Goal: Information Seeking & Learning: Learn about a topic

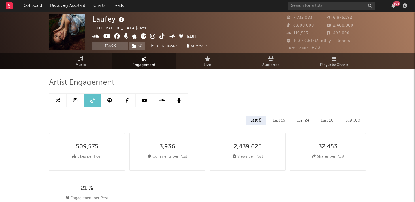
select select "6m"
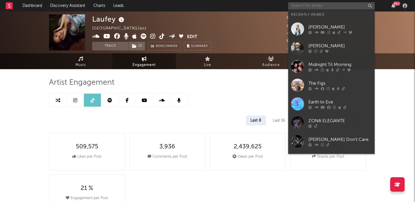
click at [305, 3] on input "text" at bounding box center [331, 5] width 86 height 7
paste input "enigma norteño"
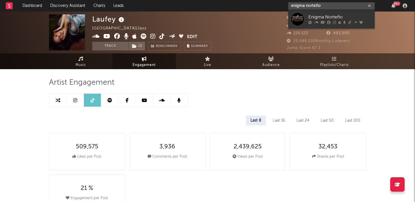
type input "enigma norteño"
click at [335, 16] on div "Enigma Norteño" at bounding box center [339, 17] width 63 height 7
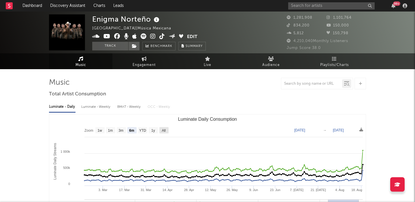
click at [164, 130] on text "All" at bounding box center [164, 130] width 4 height 4
select select "All"
type input "2021-03-31"
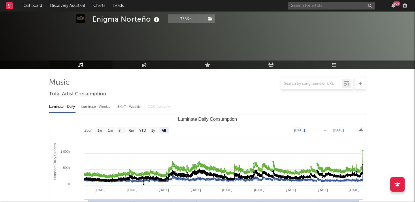
scroll to position [171, 0]
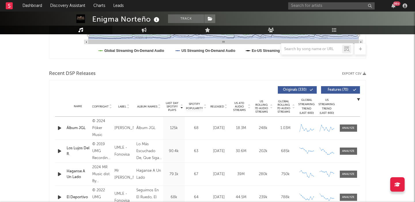
click at [333, 93] on button "Features ( 70 )" at bounding box center [340, 89] width 39 height 7
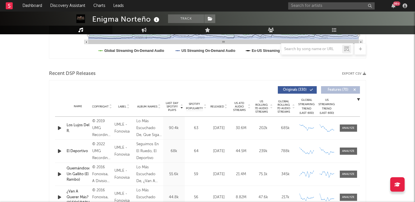
click at [217, 107] on span "Released" at bounding box center [217, 106] width 14 height 3
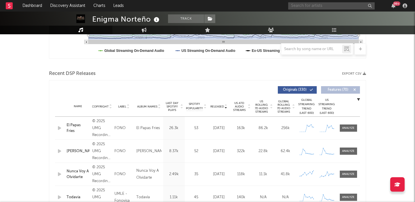
click at [322, 7] on input "text" at bounding box center [331, 5] width 86 height 7
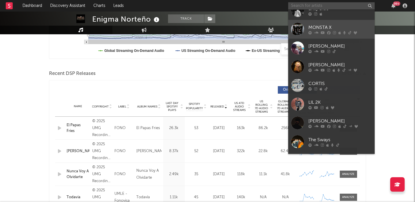
scroll to position [57, 0]
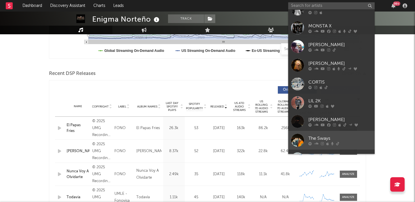
click at [342, 131] on link "The Sways" at bounding box center [331, 140] width 86 height 19
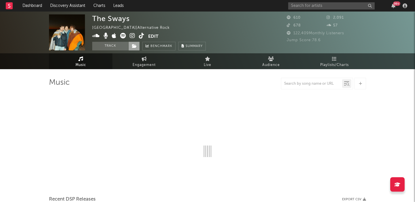
click at [136, 45] on icon at bounding box center [134, 46] width 5 height 4
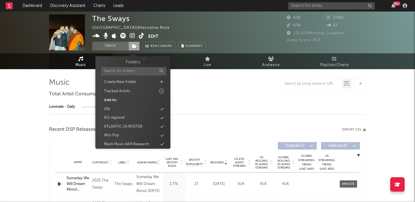
select select "1w"
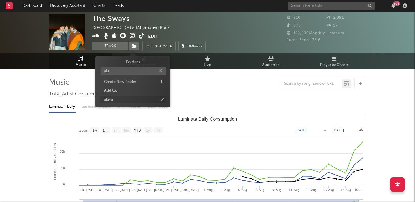
type input "aki"
click at [138, 97] on div "akiva" at bounding box center [133, 99] width 66 height 7
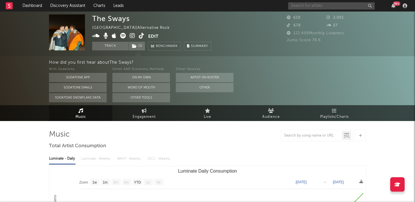
click at [330, 6] on input "text" at bounding box center [331, 5] width 86 height 7
paste input "mannequin puss"
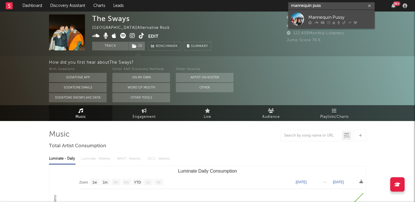
type input "mannequin puss"
click at [347, 21] on icon at bounding box center [348, 21] width 3 height 3
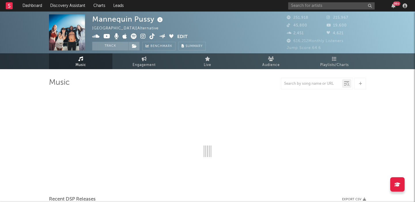
click at [115, 19] on div "Mannequin Pussy" at bounding box center [128, 19] width 72 height 10
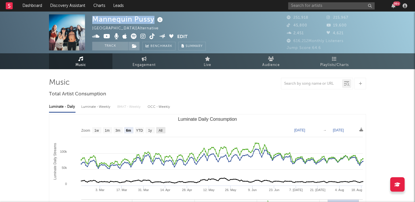
click at [161, 129] on text "All" at bounding box center [160, 130] width 4 height 4
select select "All"
type input "2021-03-31"
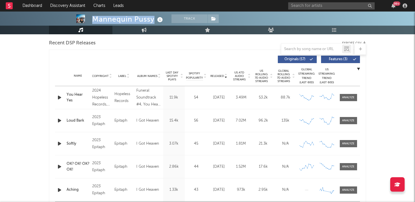
scroll to position [200, 0]
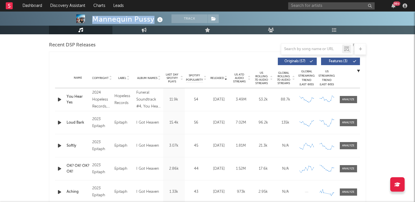
click at [341, 62] on span "Features ( 3 )" at bounding box center [337, 61] width 26 height 3
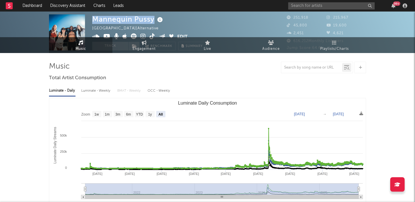
scroll to position [18, 0]
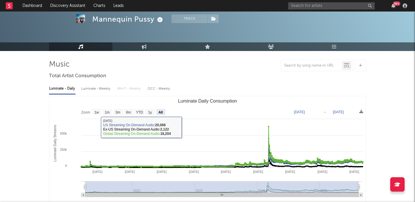
click at [101, 88] on div "Luminate - Weekly" at bounding box center [96, 89] width 30 height 10
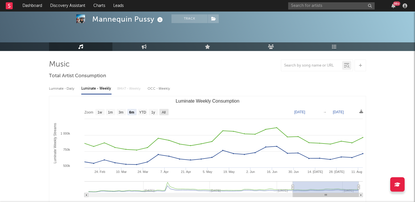
click at [164, 112] on text "All" at bounding box center [164, 112] width 4 height 4
select select "All"
type input "2023-08-03"
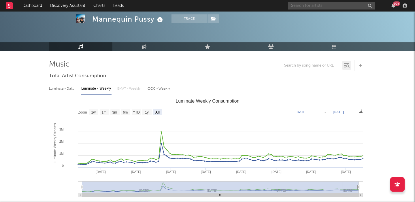
click at [316, 7] on input "text" at bounding box center [331, 5] width 86 height 7
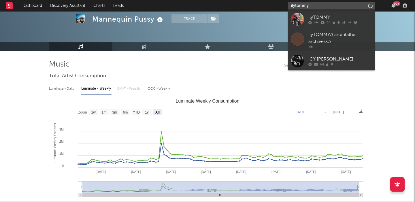
type input "ilytommy"
click at [329, 14] on div "ilyTOMMY" at bounding box center [339, 17] width 63 height 7
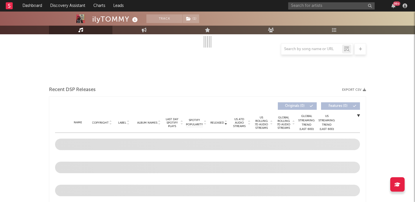
select select "6m"
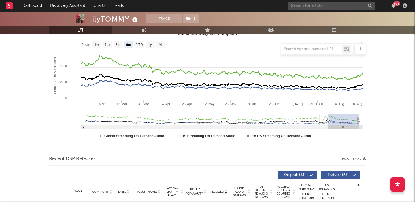
scroll to position [196, 0]
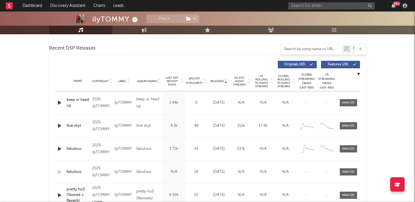
click at [298, 51] on input "text" at bounding box center [311, 49] width 61 height 5
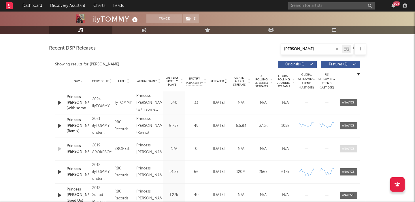
scroll to position [246, 0]
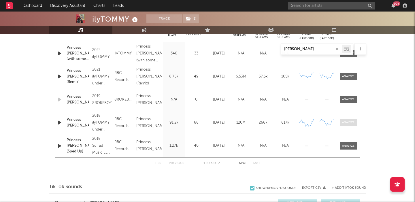
type input "bubb"
click at [347, 121] on div at bounding box center [348, 122] width 12 height 4
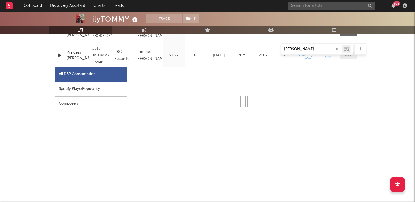
scroll to position [314, 0]
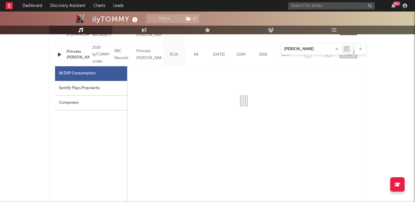
select select "6m"
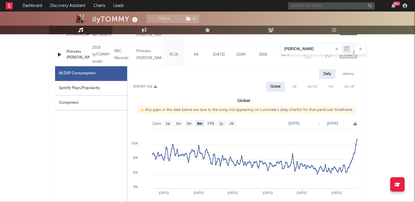
click at [317, 6] on input "text" at bounding box center [331, 5] width 86 height 7
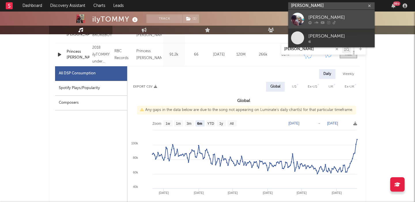
type input "benny bellson"
click at [345, 12] on link "Benny Bellson" at bounding box center [331, 19] width 86 height 19
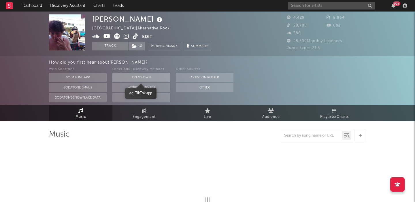
click at [137, 76] on button "On My Own" at bounding box center [141, 77] width 58 height 9
select select "6m"
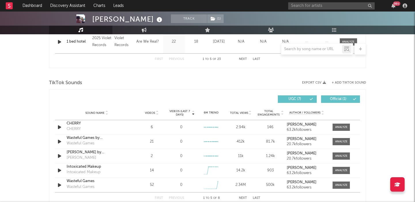
scroll to position [366, 0]
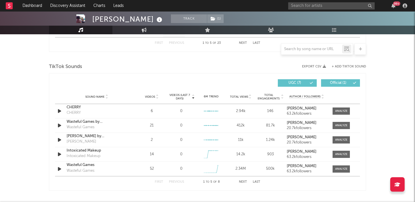
click at [153, 96] on span "Videos" at bounding box center [150, 96] width 10 height 3
click at [338, 110] on div at bounding box center [341, 111] width 12 height 4
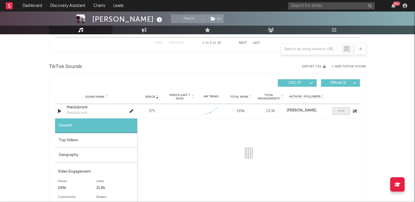
scroll to position [415, 0]
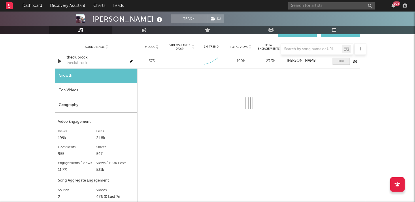
select select "1w"
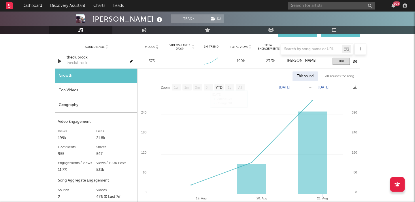
click at [60, 60] on icon "button" at bounding box center [59, 61] width 6 height 7
click at [318, 7] on input "text" at bounding box center [331, 5] width 86 height 7
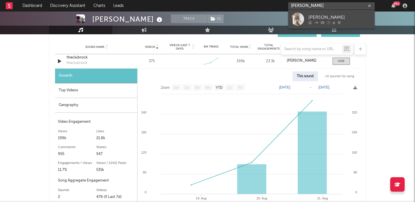
type input "sophie woodhouse"
click at [340, 16] on div "Sophie Woodhouse" at bounding box center [339, 17] width 63 height 7
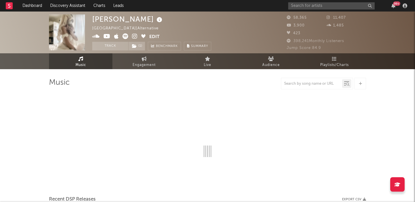
select select "6m"
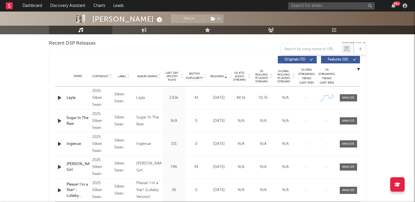
scroll to position [401, 0]
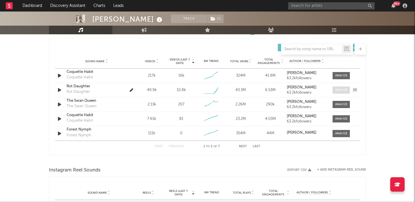
click at [340, 91] on div at bounding box center [341, 90] width 12 height 4
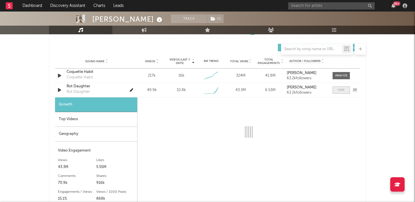
select select "1w"
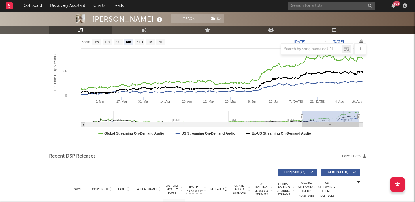
scroll to position [104, 0]
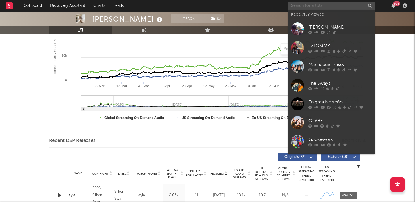
click at [303, 5] on input "text" at bounding box center [331, 5] width 86 height 7
paste input "Miles Caton"
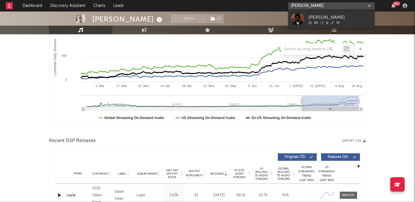
type input "Miles Caton"
click at [337, 18] on div "Miles Caton" at bounding box center [339, 17] width 63 height 7
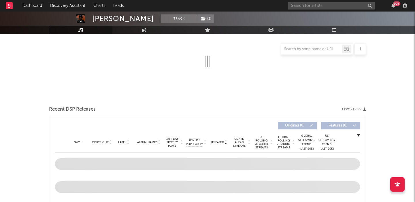
scroll to position [140, 0]
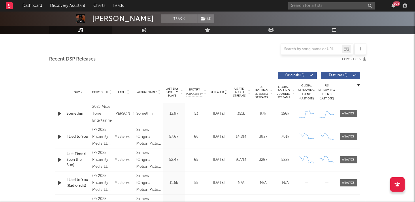
click at [263, 85] on span "US Rolling 7D Audio Streams" at bounding box center [261, 92] width 16 height 14
click at [342, 74] on span "Features ( 5 )" at bounding box center [337, 75] width 26 height 3
select select "1w"
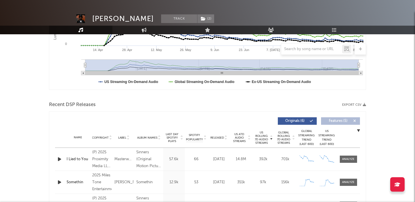
scroll to position [192, 0]
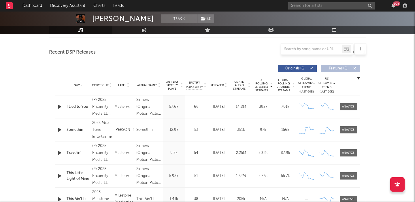
click at [220, 85] on span "Released" at bounding box center [217, 84] width 14 height 3
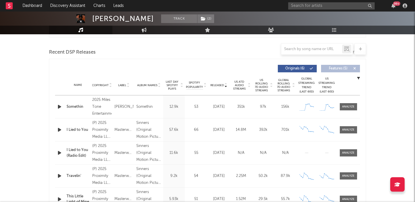
click at [76, 107] on div "Somethin" at bounding box center [78, 107] width 23 height 6
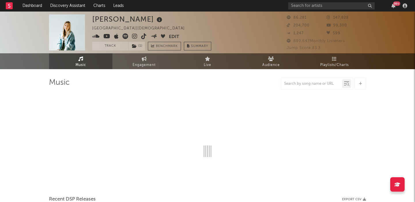
select select "6m"
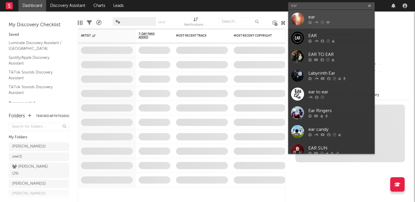
type input "ear"
click at [303, 23] on div at bounding box center [297, 19] width 13 height 13
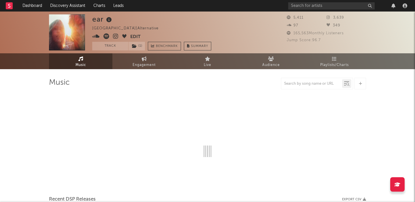
select select "1w"
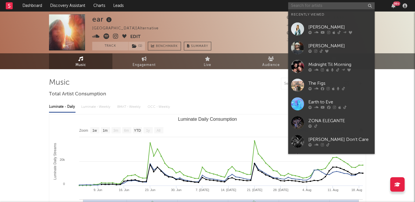
click at [312, 6] on input "text" at bounding box center [331, 5] width 86 height 7
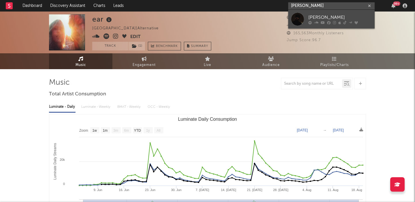
type input "alex lemirage"
click at [320, 14] on div "Alex LeMirage" at bounding box center [339, 17] width 63 height 7
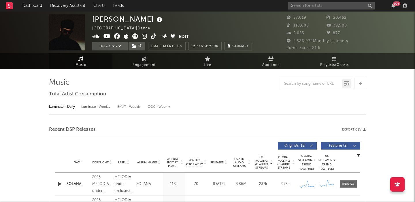
select select "6m"
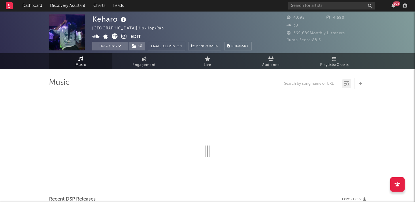
select select "6m"
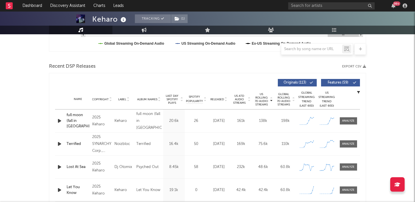
scroll to position [180, 0]
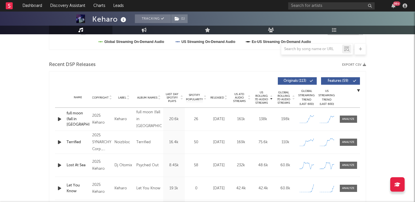
click at [60, 120] on icon "button" at bounding box center [59, 118] width 6 height 7
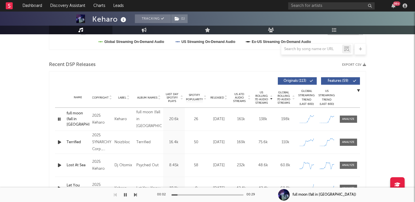
click at [333, 80] on span "Features ( 59 )" at bounding box center [337, 80] width 26 height 3
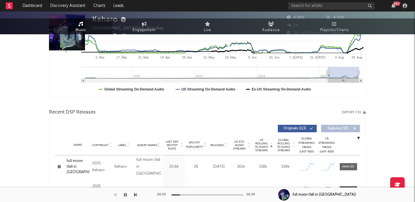
scroll to position [0, 0]
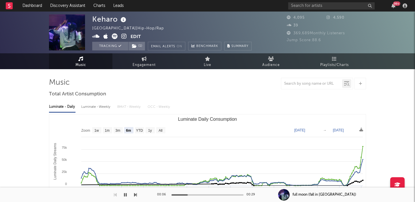
click at [125, 37] on icon at bounding box center [123, 36] width 5 height 6
click at [116, 37] on icon at bounding box center [115, 36] width 6 height 6
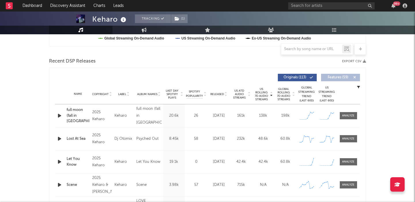
scroll to position [184, 0]
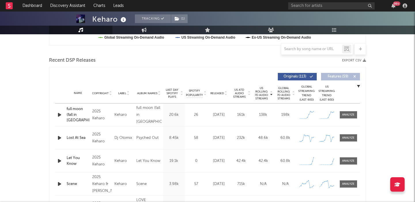
click at [60, 140] on icon "button" at bounding box center [59, 137] width 6 height 7
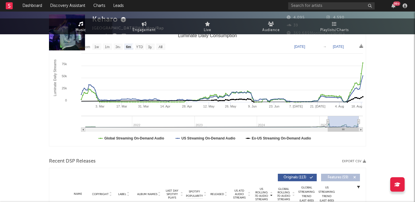
scroll to position [0, 0]
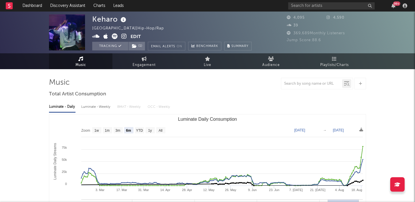
click at [96, 36] on icon at bounding box center [95, 36] width 7 height 6
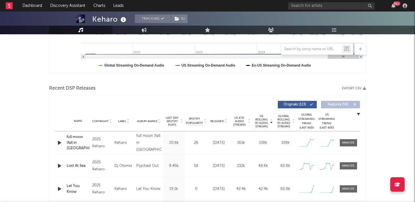
scroll to position [175, 0]
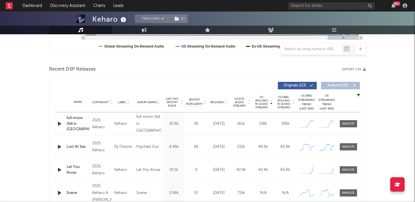
click at [81, 128] on div "full moon (fall in tokyo)" at bounding box center [78, 123] width 23 height 17
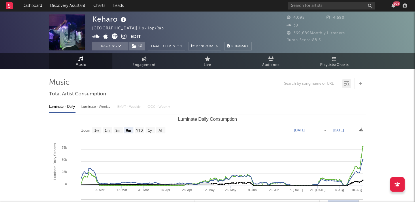
click at [310, 1] on div "99 +" at bounding box center [348, 6] width 121 height 12
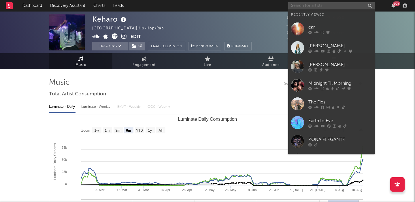
click at [312, 4] on input "text" at bounding box center [331, 5] width 86 height 7
paste input "https://www.tiktok.com/@krystynofficial"
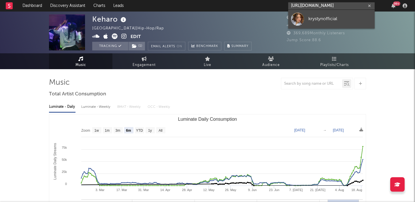
type input "https://www.tiktok.com/@krystynofficial"
click at [315, 21] on div "krystynofficial" at bounding box center [339, 19] width 63 height 7
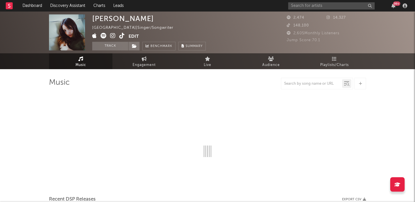
select select "1w"
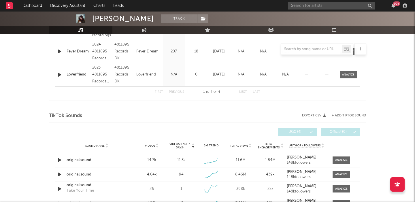
scroll to position [339, 0]
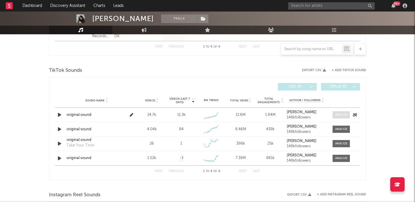
click at [338, 113] on div at bounding box center [341, 115] width 12 height 4
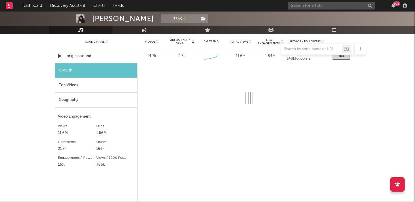
scroll to position [388, 0]
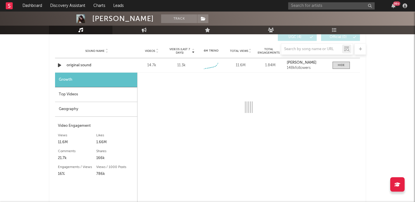
select select "6m"
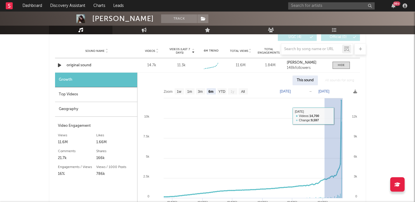
drag, startPoint x: 324, startPoint y: 116, endPoint x: 369, endPoint y: 116, distance: 44.6
click at [369, 116] on div "Krystyn Track United Kingdom | Singer/Songwriter Edit Track Benchmark Summary 2…" at bounding box center [207, 35] width 415 height 825
type input "2025-08-02"
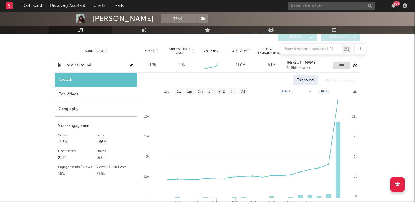
click at [86, 64] on div "original sound" at bounding box center [97, 65] width 60 height 6
click at [201, 20] on icon at bounding box center [203, 19] width 5 height 4
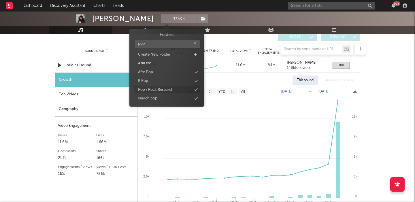
type input "pop"
click at [170, 89] on div "Pop / Rock Research" at bounding box center [155, 90] width 35 height 6
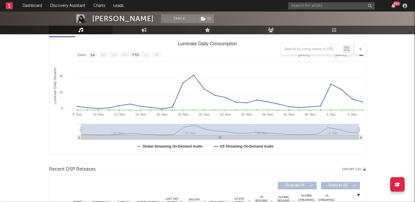
scroll to position [0, 0]
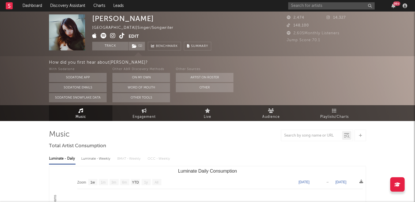
click at [98, 163] on div "Luminate - Weekly" at bounding box center [96, 159] width 30 height 10
select select "6m"
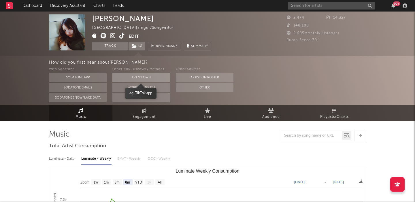
click at [141, 77] on button "On My Own" at bounding box center [141, 77] width 58 height 9
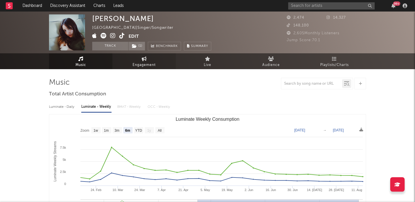
click at [138, 56] on link "Engagement" at bounding box center [143, 61] width 63 height 16
select select "1w"
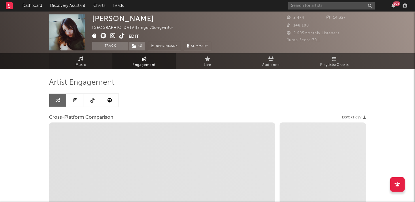
click at [83, 61] on link "Music" at bounding box center [80, 61] width 63 height 16
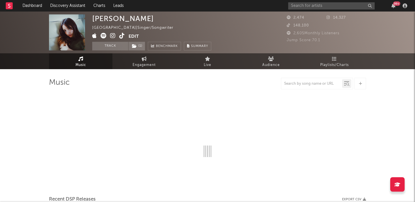
select select "1w"
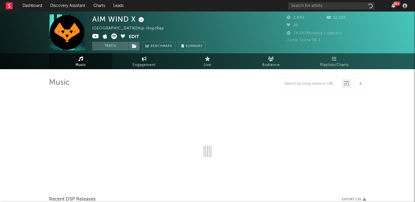
select select "1w"
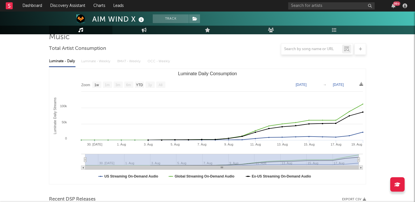
scroll to position [143, 0]
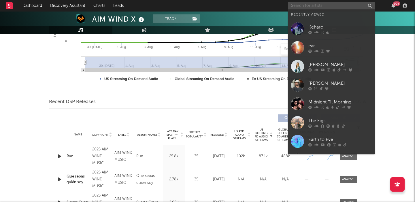
click at [299, 5] on input "text" at bounding box center [331, 5] width 86 height 7
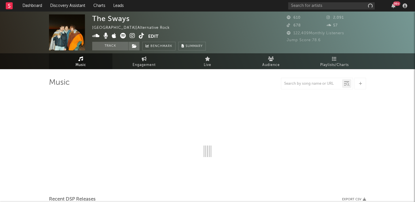
select select "1w"
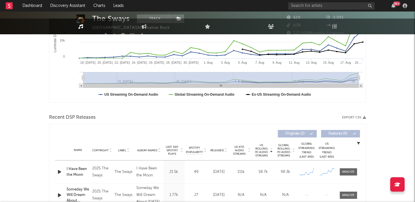
scroll to position [230, 0]
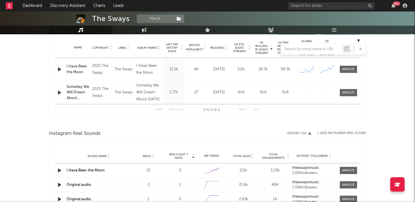
click at [60, 67] on icon "button" at bounding box center [59, 69] width 6 height 7
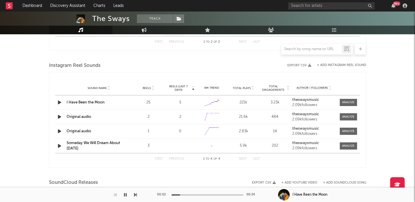
scroll to position [0, 0]
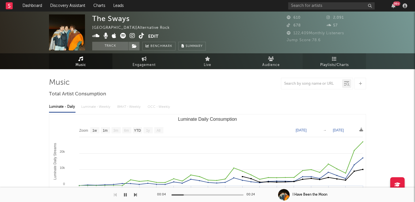
click at [327, 65] on span "Playlists/Charts" at bounding box center [334, 65] width 29 height 7
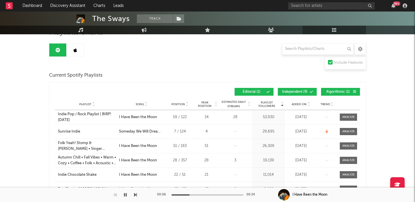
scroll to position [51, 0]
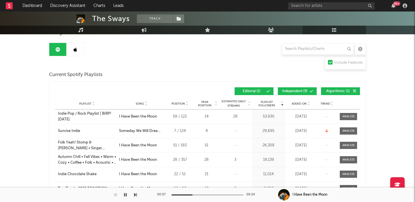
click at [290, 88] on button "Independent ( 9 )" at bounding box center [297, 91] width 39 height 8
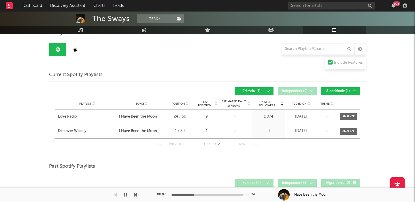
click at [263, 88] on button "Editorial ( 1 )" at bounding box center [253, 91] width 39 height 8
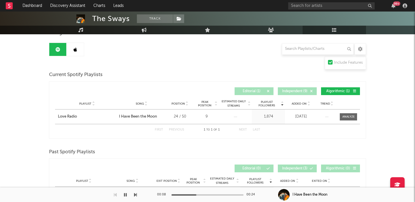
click at [290, 91] on span "Independent ( 9 )" at bounding box center [294, 91] width 26 height 3
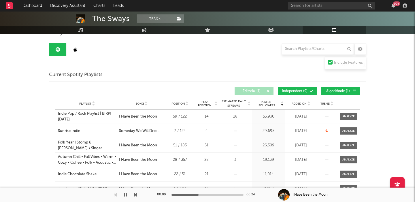
click at [254, 89] on button "Editorial ( 1 )" at bounding box center [253, 91] width 39 height 8
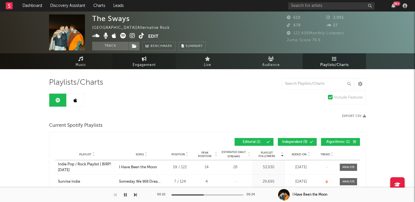
click at [144, 64] on span "Engagement" at bounding box center [143, 65] width 23 height 7
select select "1w"
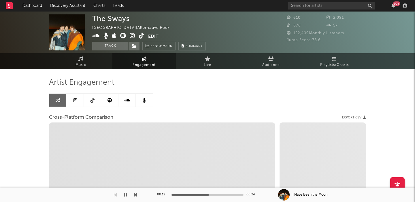
click at [132, 35] on icon at bounding box center [132, 36] width 5 height 6
select select "1m"
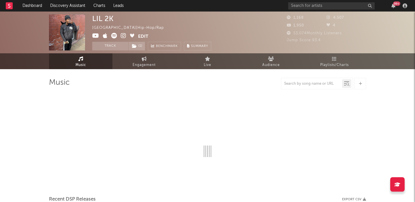
select select "6m"
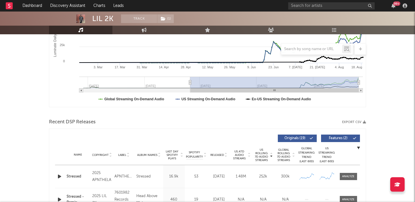
scroll to position [162, 0]
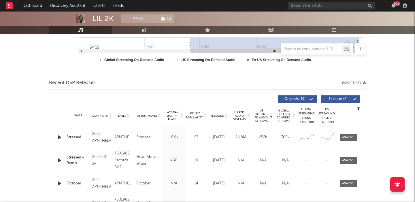
click at [61, 136] on icon "button" at bounding box center [59, 137] width 6 height 7
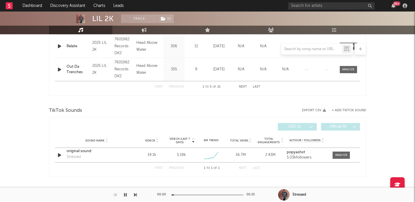
scroll to position [322, 0]
click at [341, 156] on div at bounding box center [341, 154] width 12 height 4
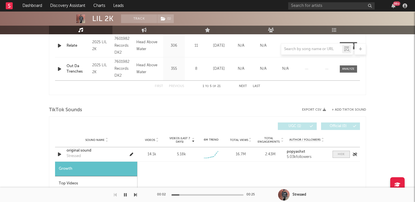
select select "1w"
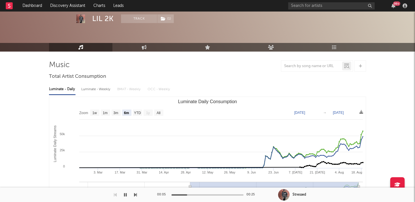
scroll to position [0, 0]
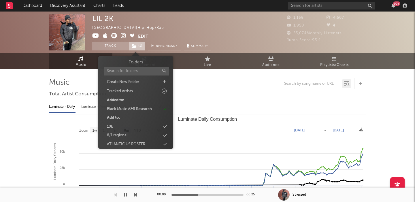
click at [142, 49] on span "( 1 )" at bounding box center [136, 46] width 17 height 9
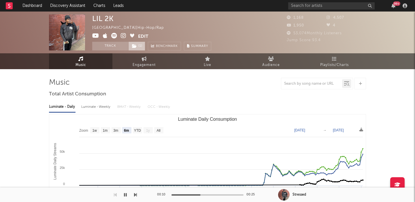
click at [142, 49] on span "( 1 )" at bounding box center [136, 46] width 17 height 9
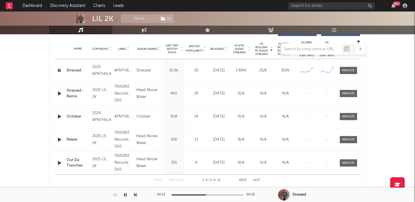
scroll to position [219, 0]
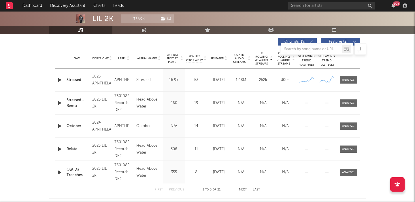
click at [78, 80] on div "Stressed" at bounding box center [78, 80] width 23 height 6
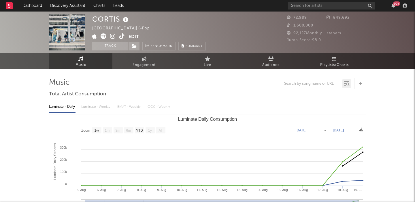
select select "1w"
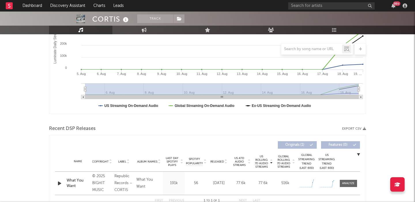
scroll to position [144, 0]
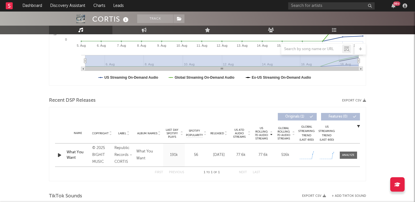
click at [61, 152] on icon "button" at bounding box center [59, 154] width 6 height 7
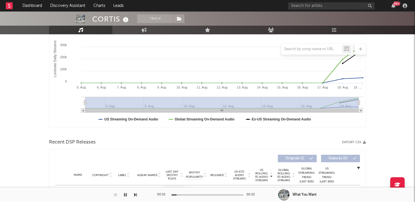
scroll to position [0, 0]
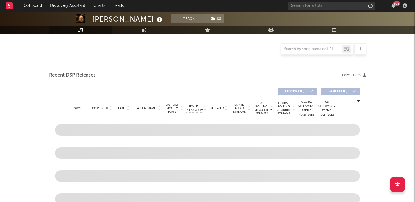
select select "6m"
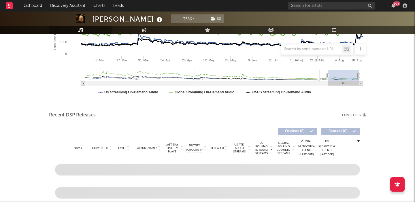
scroll to position [85, 0]
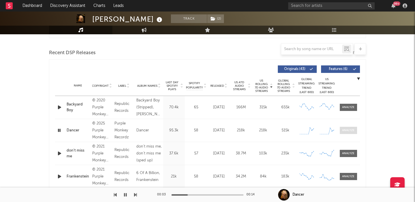
click at [348, 130] on div at bounding box center [348, 130] width 12 height 4
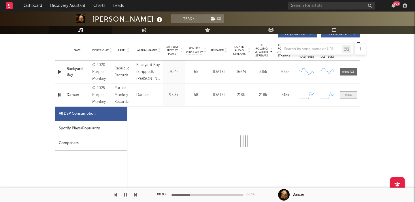
select select "1w"
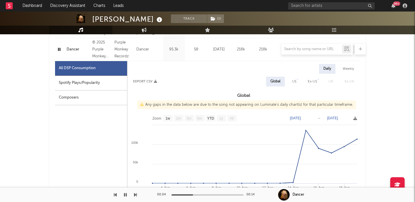
scroll to position [278, 0]
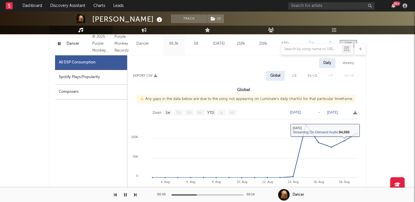
click at [296, 73] on div "US" at bounding box center [294, 75] width 4 height 7
select select "1w"
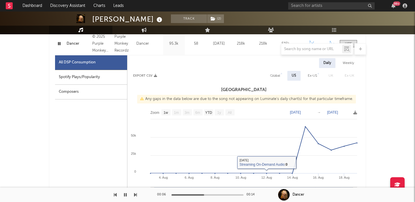
click at [71, 74] on div "Spotify Plays/Popularity" at bounding box center [91, 77] width 72 height 15
select select "1w"
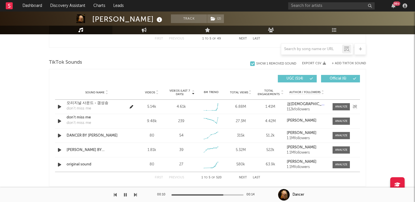
scroll to position [656, 0]
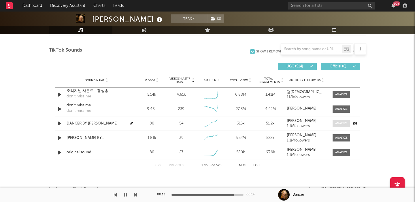
click at [334, 124] on span at bounding box center [340, 123] width 17 height 7
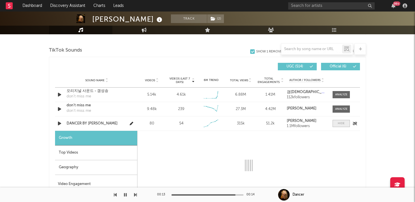
select select "1w"
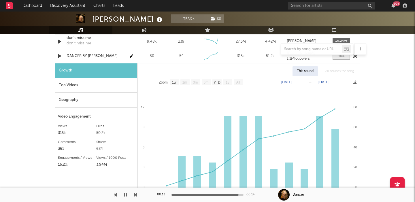
scroll to position [724, 0]
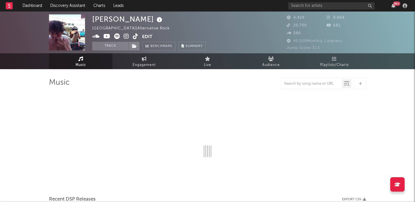
select select "6m"
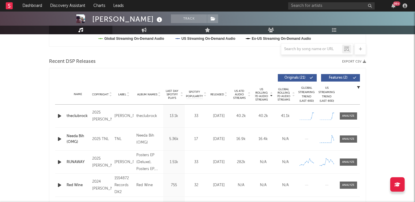
scroll to position [205, 0]
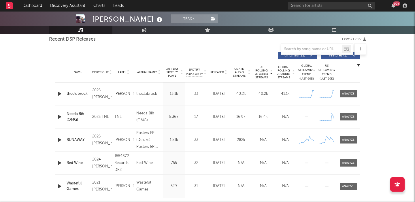
click at [56, 94] on icon "button" at bounding box center [59, 93] width 6 height 7
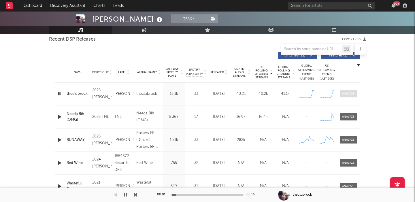
click at [347, 96] on span at bounding box center [347, 93] width 17 height 7
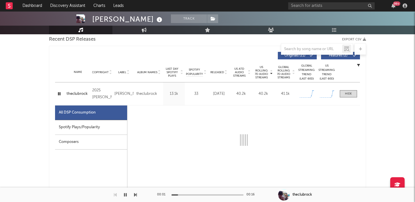
select select "1w"
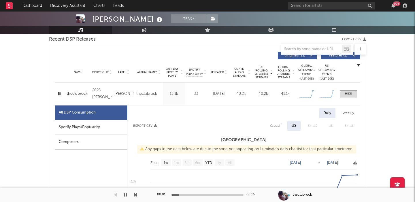
scroll to position [221, 0]
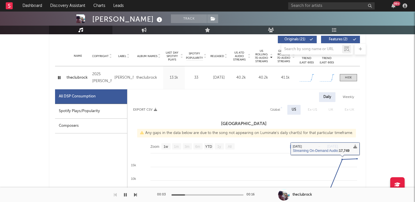
click at [278, 108] on div "Global" at bounding box center [275, 109] width 10 height 7
select select "1w"
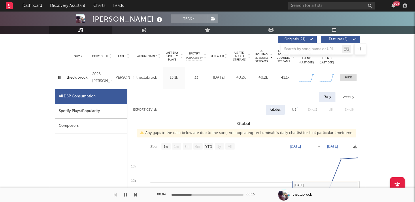
click at [85, 109] on div "Spotify Plays/Popularity" at bounding box center [91, 111] width 72 height 15
select select "1w"
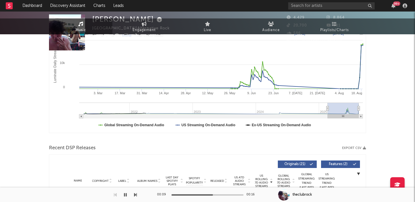
scroll to position [0, 0]
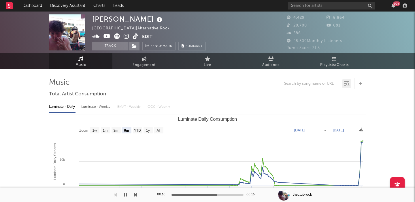
click at [124, 35] on icon at bounding box center [126, 36] width 5 height 6
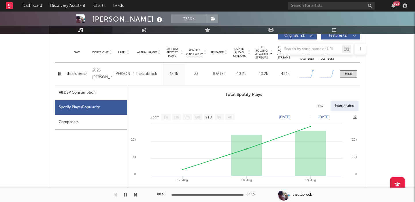
scroll to position [226, 0]
click at [318, 106] on div "Raw" at bounding box center [319, 105] width 15 height 10
select select "1w"
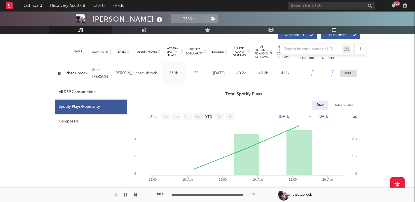
click at [58, 73] on icon "button" at bounding box center [58, 73] width 5 height 7
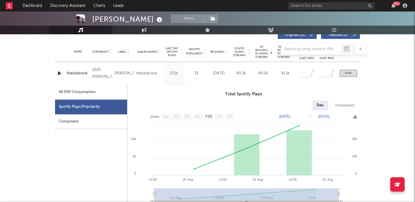
click at [58, 73] on icon "button" at bounding box center [59, 73] width 6 height 7
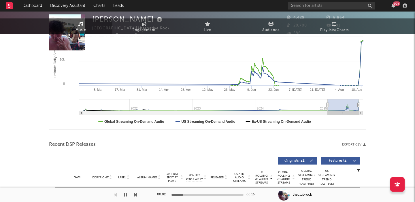
scroll to position [0, 0]
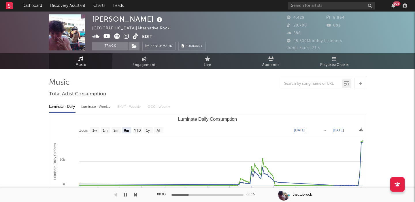
click at [155, 20] on icon at bounding box center [159, 20] width 8 height 8
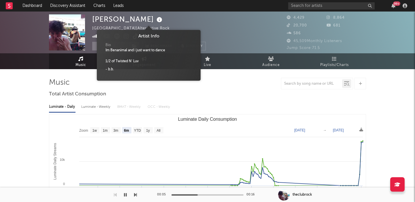
click at [155, 20] on icon at bounding box center [159, 20] width 8 height 8
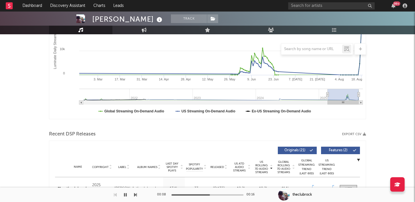
scroll to position [157, 0]
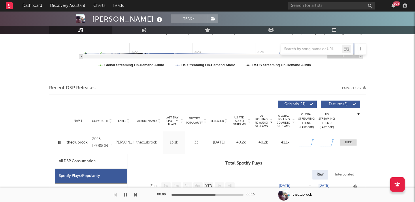
click at [79, 140] on div "theclubrock" at bounding box center [78, 143] width 23 height 6
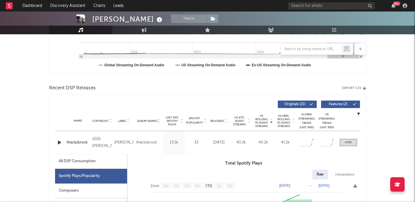
click at [58, 142] on icon "button" at bounding box center [59, 142] width 6 height 7
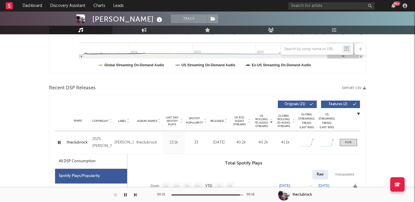
scroll to position [241, 0]
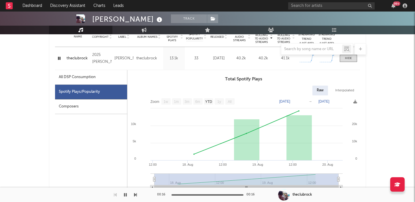
click at [76, 80] on div "All DSP Consumption" at bounding box center [77, 77] width 37 height 7
select select "1w"
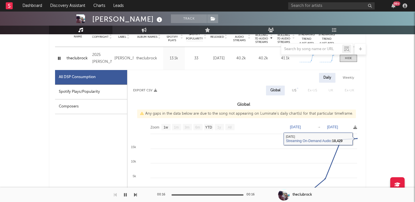
click at [293, 90] on div "US" at bounding box center [294, 90] width 4 height 7
select select "1w"
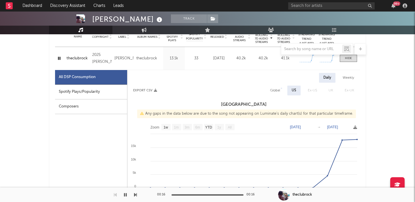
click at [58, 57] on icon "button" at bounding box center [58, 58] width 5 height 7
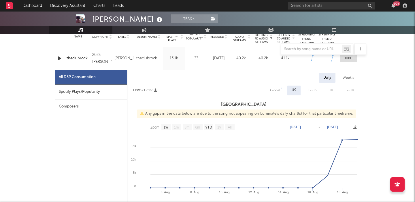
click at [58, 57] on icon "button" at bounding box center [59, 58] width 6 height 7
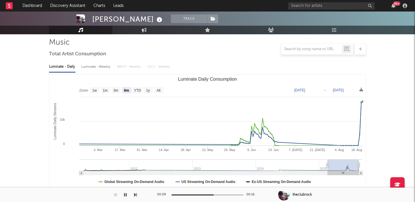
scroll to position [0, 0]
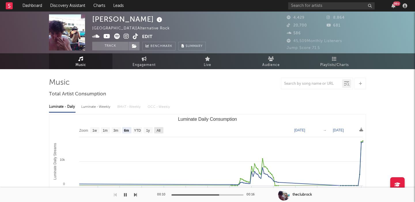
click at [158, 130] on text "All" at bounding box center [158, 130] width 4 height 4
select select "All"
type input "2021-04-07"
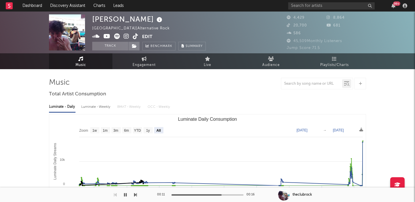
click at [98, 110] on div "Luminate - Weekly" at bounding box center [96, 107] width 30 height 10
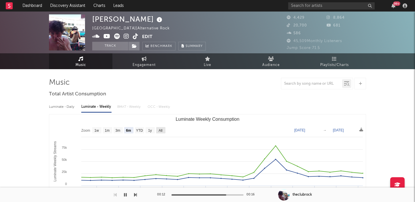
click at [160, 130] on text "All" at bounding box center [160, 130] width 4 height 4
select select "All"
type input "2021-09-30"
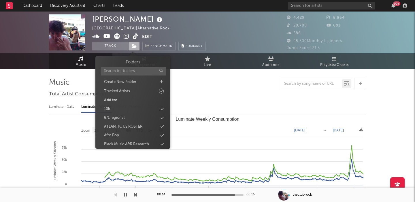
click at [134, 47] on icon at bounding box center [134, 46] width 5 height 4
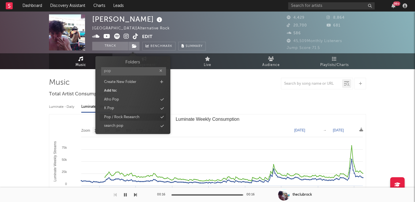
type input "pop"
click at [122, 116] on div "Pop / Rock Research" at bounding box center [121, 117] width 35 height 6
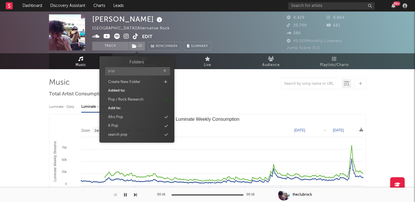
click at [105, 16] on div "Benny Bellson" at bounding box center [127, 19] width 71 height 10
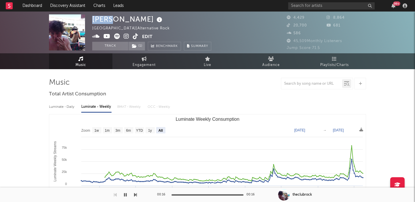
click at [105, 16] on div "Benny Bellson" at bounding box center [127, 19] width 71 height 10
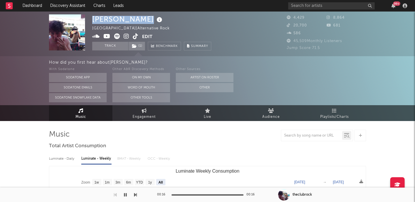
copy div "Benny Bellson"
click at [113, 20] on div "Benny Bellson" at bounding box center [127, 19] width 71 height 10
click at [127, 37] on icon at bounding box center [126, 36] width 5 height 6
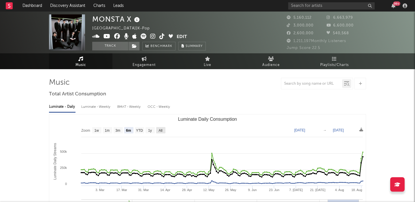
click at [160, 133] on rect "Luminate Daily Consumption" at bounding box center [160, 130] width 9 height 6
select select "All"
type input "[DATE]"
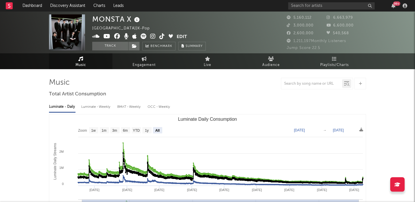
scroll to position [54, 0]
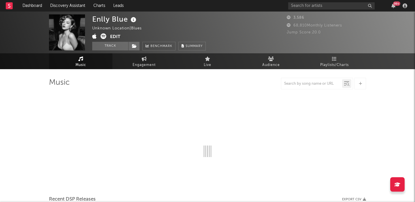
select select "1w"
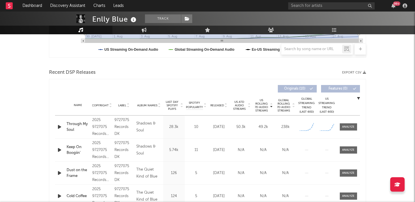
scroll to position [216, 0]
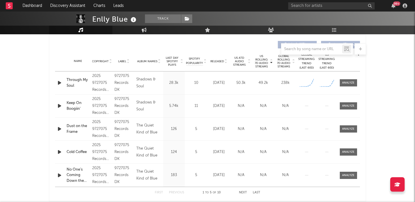
click at [59, 82] on icon "button" at bounding box center [59, 82] width 6 height 7
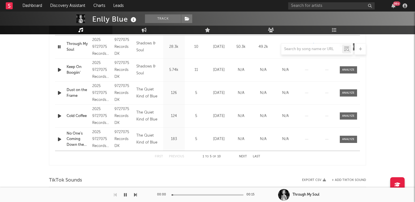
scroll to position [324, 0]
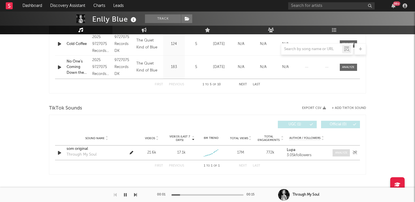
click at [338, 153] on div at bounding box center [341, 153] width 12 height 4
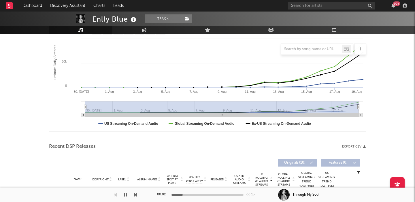
select select "1w"
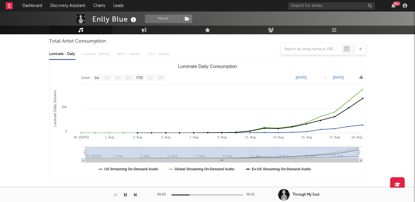
scroll to position [0, 0]
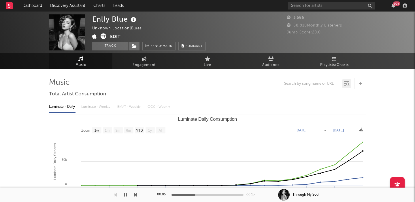
click at [103, 36] on icon at bounding box center [103, 36] width 6 height 6
click at [117, 34] on button "Edit" at bounding box center [115, 36] width 10 height 7
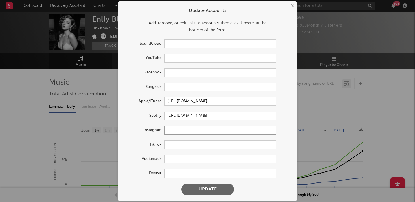
click at [175, 129] on input "text" at bounding box center [219, 130] width 111 height 9
paste input "[URL][DOMAIN_NAME]"
type input "[URL][DOMAIN_NAME]"
click at [207, 188] on button "Update" at bounding box center [207, 189] width 53 height 12
click at [107, 140] on div "× Update Accounts Add, remove, or edit links to accounts, then click 'Update' a…" at bounding box center [207, 101] width 415 height 202
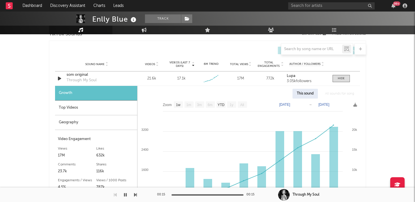
scroll to position [406, 0]
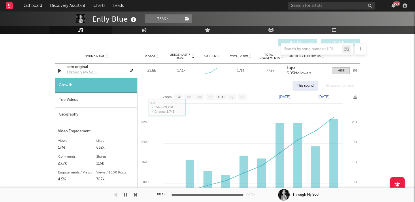
click at [75, 67] on div "som original" at bounding box center [97, 67] width 60 height 6
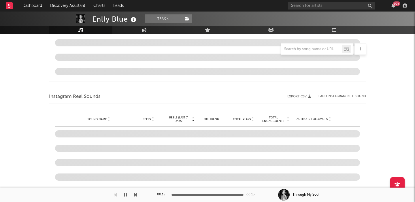
select select "1w"
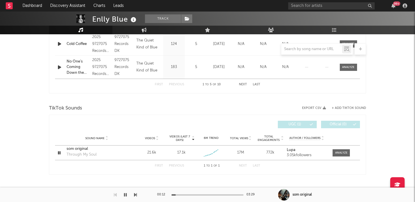
scroll to position [324, 0]
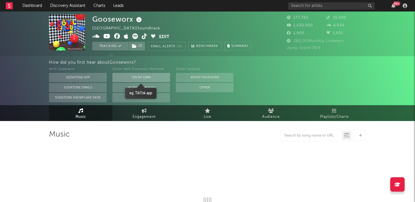
click at [130, 74] on button "On My Own" at bounding box center [141, 77] width 58 height 9
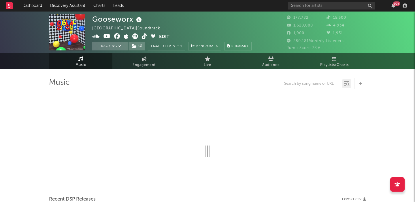
select select "6m"
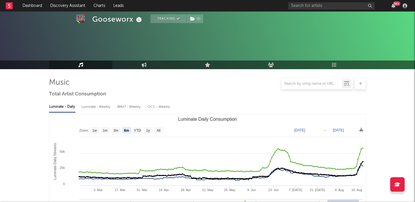
scroll to position [181, 0]
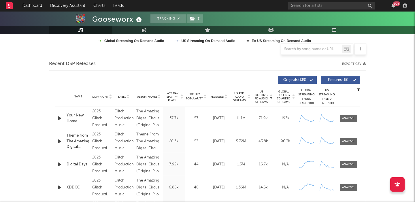
click at [335, 80] on span "Features ( 15 )" at bounding box center [337, 79] width 26 height 3
click at [60, 117] on icon "button" at bounding box center [59, 118] width 6 height 7
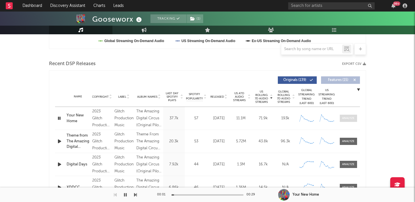
click at [350, 118] on div at bounding box center [348, 118] width 12 height 4
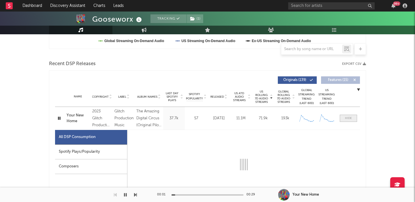
scroll to position [250, 0]
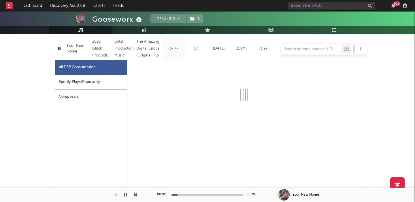
select select "6m"
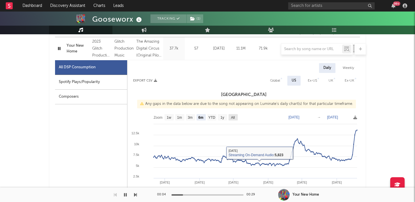
click at [233, 117] on text "All" at bounding box center [233, 117] width 4 height 4
select select "All"
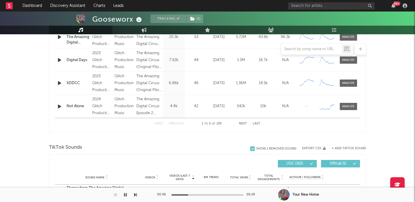
scroll to position [661, 0]
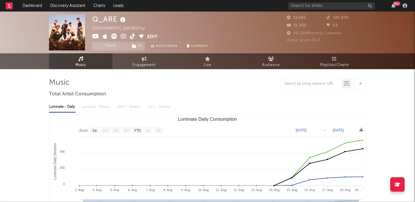
select select "1w"
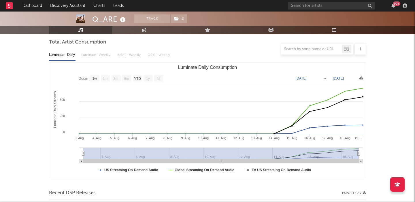
scroll to position [136, 0]
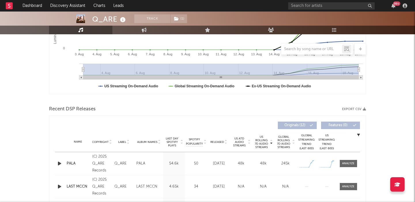
click at [60, 164] on icon "button" at bounding box center [59, 163] width 6 height 7
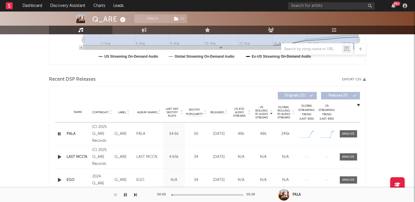
scroll to position [204, 0]
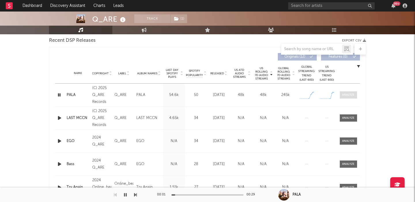
click at [342, 93] on div at bounding box center [348, 95] width 12 height 4
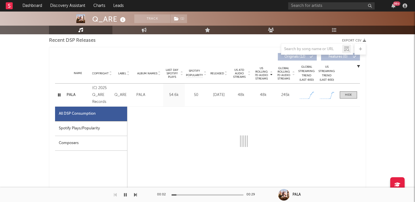
select select "1w"
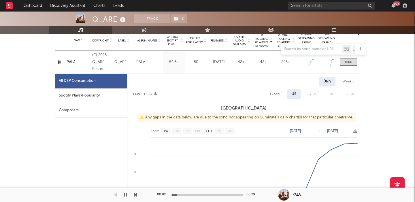
scroll to position [236, 0]
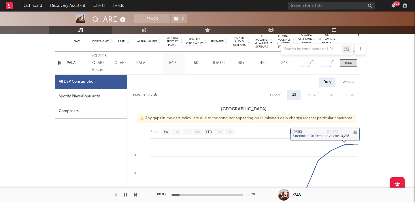
click at [285, 107] on h3 "[GEOGRAPHIC_DATA]" at bounding box center [243, 109] width 232 height 7
click at [278, 92] on div "Global" at bounding box center [275, 95] width 10 height 7
select select "1w"
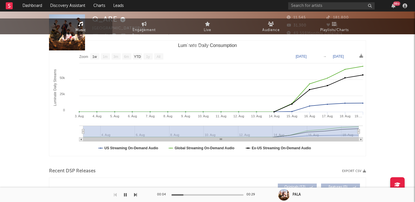
scroll to position [0, 0]
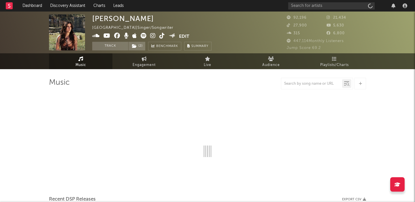
select select "6m"
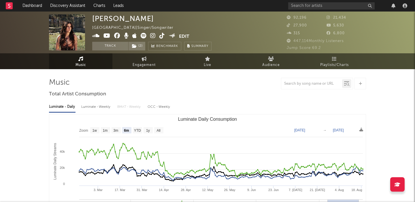
click at [102, 107] on div "Luminate - Weekly" at bounding box center [96, 107] width 30 height 10
select select "6m"
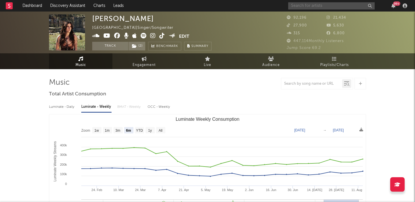
click at [317, 7] on input "text" at bounding box center [331, 5] width 86 height 7
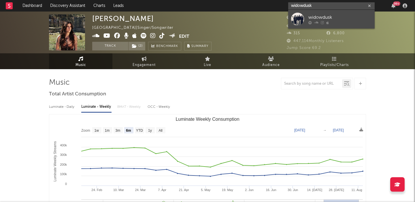
type input "widowdusk"
click at [328, 16] on div "widowdusk" at bounding box center [339, 17] width 63 height 7
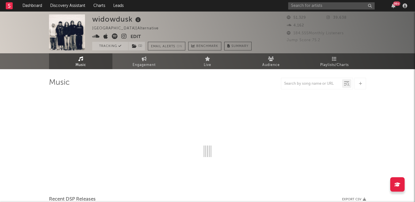
select select "6m"
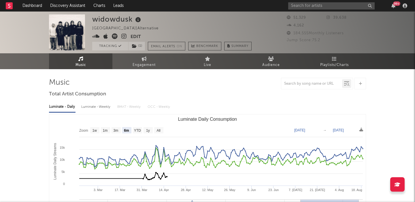
click at [93, 108] on div "Luminate - Weekly" at bounding box center [96, 107] width 30 height 10
select select "6m"
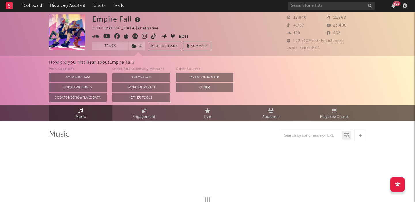
select select "6m"
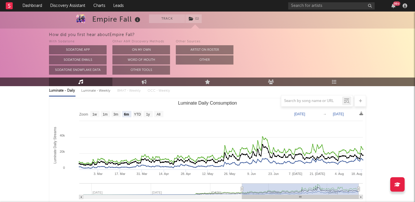
scroll to position [69, 0]
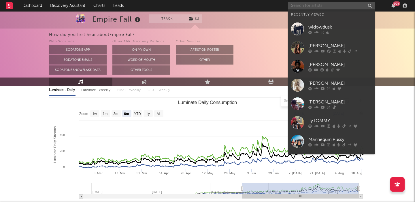
click at [307, 7] on input "text" at bounding box center [331, 5] width 86 height 7
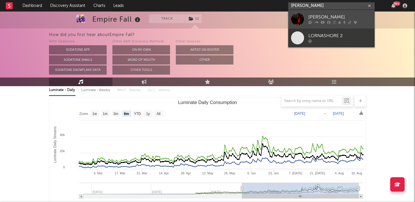
type input "[PERSON_NAME]"
click at [332, 13] on link "[PERSON_NAME]" at bounding box center [331, 19] width 86 height 19
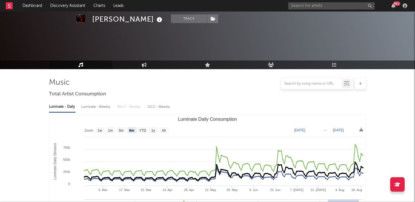
scroll to position [35, 0]
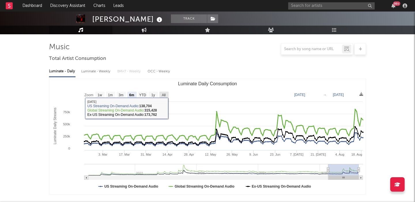
click at [162, 93] on text "All" at bounding box center [164, 95] width 4 height 4
select select "All"
type input "[DATE]"
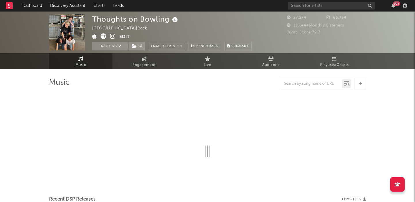
select select "6m"
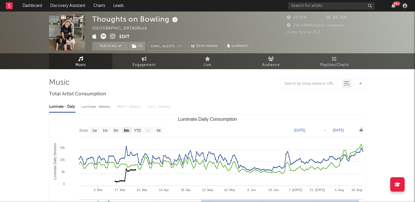
click at [96, 106] on div "Luminate - Weekly" at bounding box center [96, 107] width 30 height 10
select select "6m"
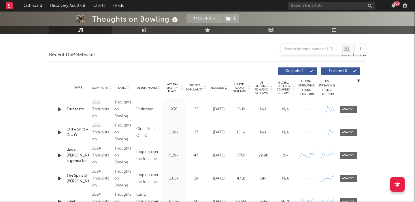
scroll to position [200, 0]
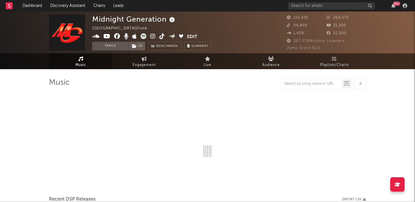
select select "6m"
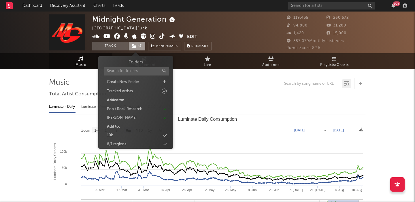
click at [134, 46] on icon at bounding box center [134, 46] width 5 height 4
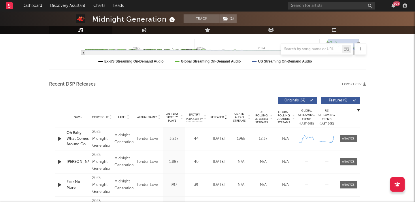
scroll to position [162, 0]
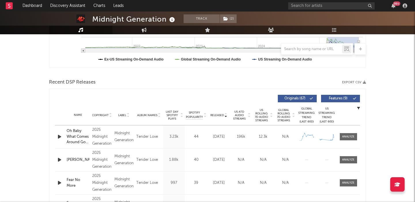
click at [340, 97] on span "Features ( 9 )" at bounding box center [337, 98] width 26 height 3
click at [262, 114] on span "US Rolling 7D Audio Streams" at bounding box center [261, 115] width 16 height 14
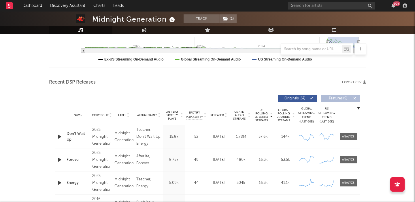
click at [58, 136] on icon "button" at bounding box center [59, 136] width 6 height 7
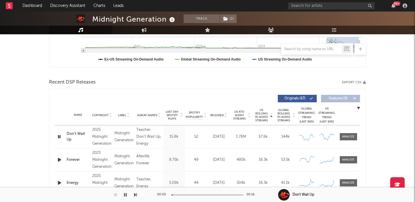
scroll to position [167, 0]
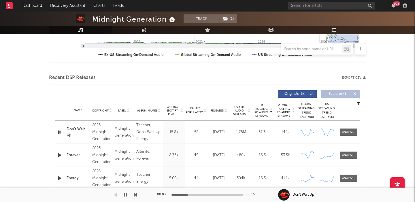
click at [58, 156] on icon "button" at bounding box center [59, 154] width 6 height 7
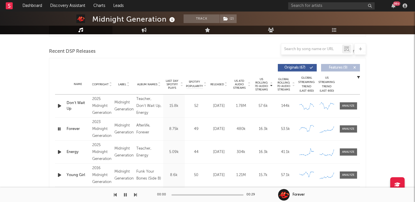
scroll to position [200, 0]
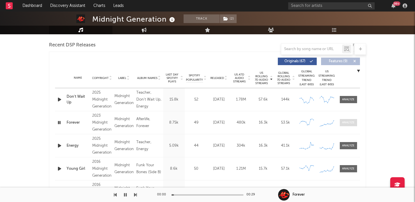
click at [352, 124] on div at bounding box center [348, 122] width 12 height 4
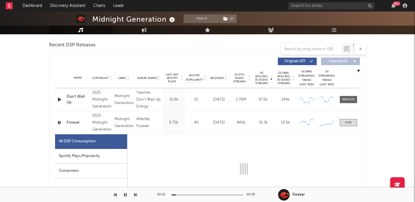
scroll to position [258, 0]
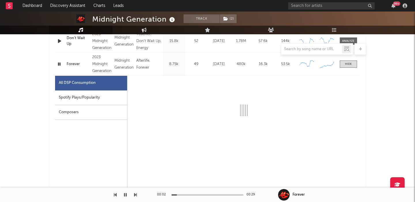
select select "6m"
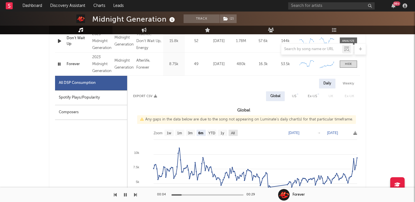
click at [234, 132] on text "All" at bounding box center [233, 133] width 4 height 4
select select "All"
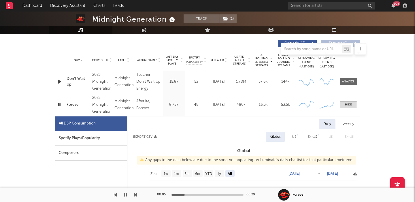
scroll to position [211, 0]
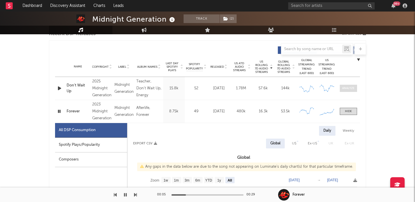
click at [348, 88] on div at bounding box center [348, 88] width 12 height 4
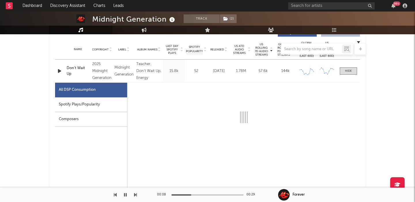
scroll to position [248, 0]
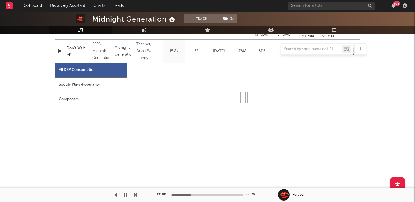
select select "6m"
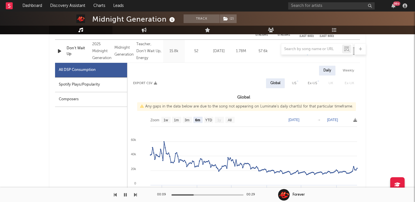
click at [58, 50] on div at bounding box center [207, 49] width 317 height 12
click at [59, 52] on div at bounding box center [207, 49] width 317 height 12
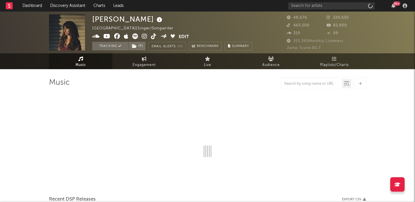
select select "6m"
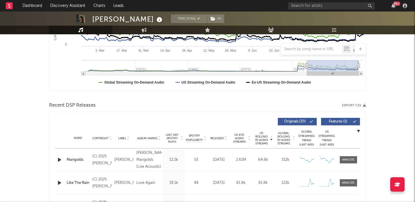
scroll to position [173, 0]
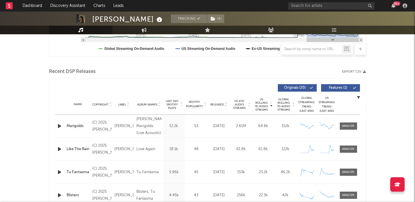
click at [225, 102] on icon at bounding box center [225, 103] width 3 height 2
click at [331, 87] on span "Features ( 1 )" at bounding box center [337, 87] width 26 height 3
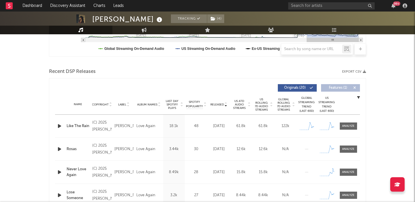
click at [61, 125] on icon "button" at bounding box center [59, 125] width 6 height 7
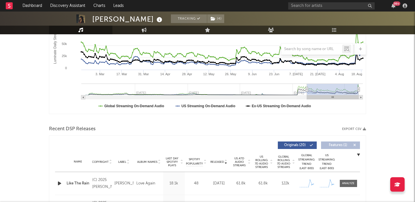
scroll to position [0, 0]
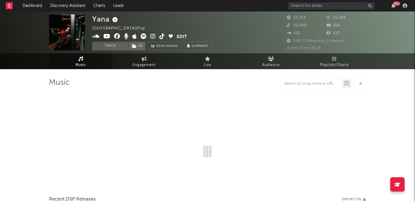
select select "6m"
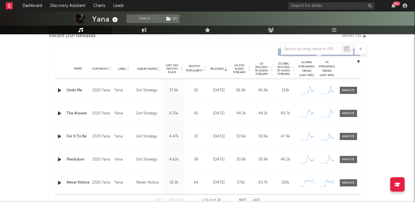
scroll to position [216, 0]
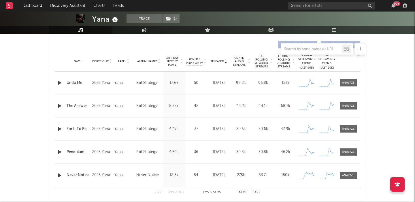
click at [60, 82] on icon "button" at bounding box center [59, 82] width 6 height 7
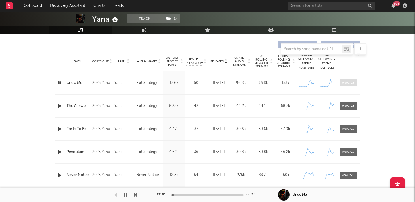
click at [350, 84] on div at bounding box center [348, 83] width 12 height 4
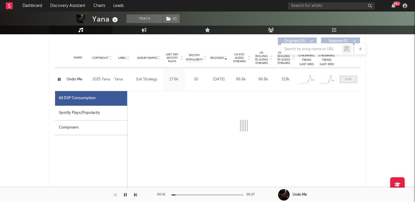
select select "1w"
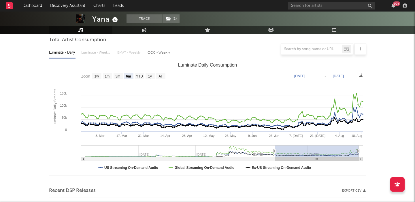
scroll to position [54, 0]
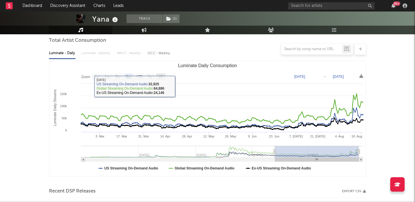
click at [162, 73] on rect "Luminate Daily Consumption" at bounding box center [160, 76] width 9 height 6
select select "All"
type input "[DATE]"
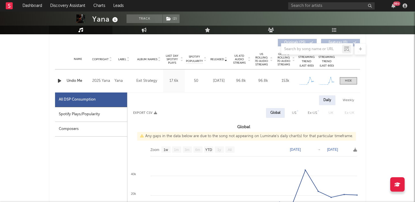
scroll to position [227, 0]
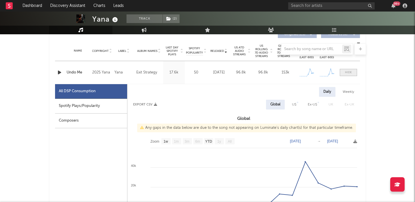
click at [348, 74] on div at bounding box center [348, 72] width 7 height 4
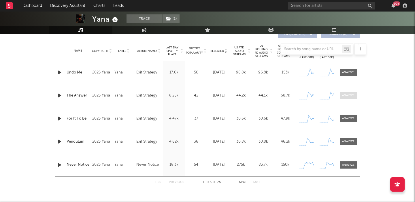
click at [346, 96] on div at bounding box center [348, 95] width 12 height 4
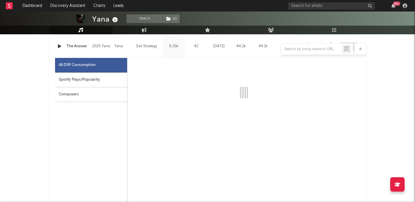
select select "1w"
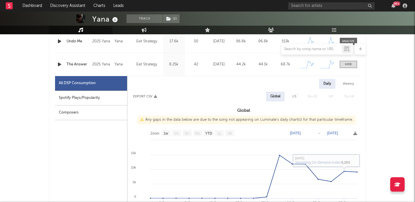
scroll to position [258, 0]
click at [347, 65] on div at bounding box center [348, 64] width 7 height 4
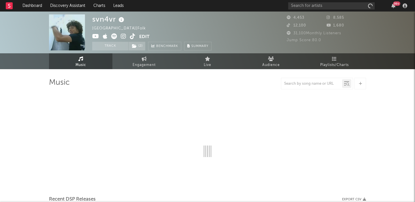
select select "1w"
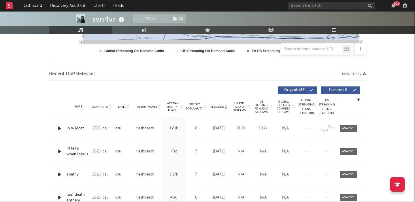
scroll to position [173, 0]
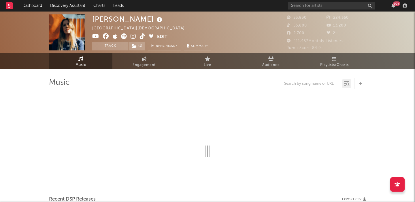
select select "6m"
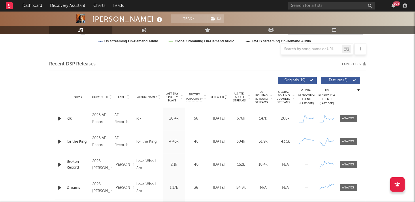
scroll to position [192, 0]
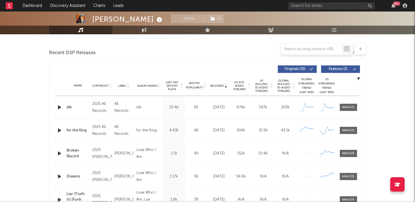
click at [57, 108] on icon "button" at bounding box center [59, 107] width 6 height 7
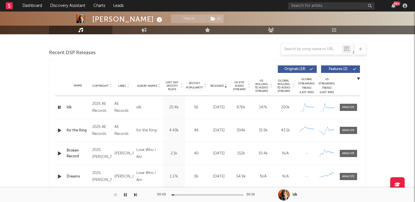
click at [265, 84] on span "US Rolling 7D Audio Streams" at bounding box center [261, 86] width 16 height 14
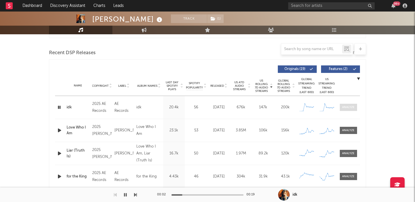
click at [348, 109] on div at bounding box center [348, 107] width 12 height 4
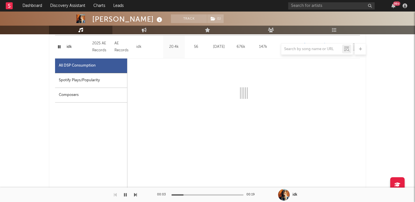
select select "1w"
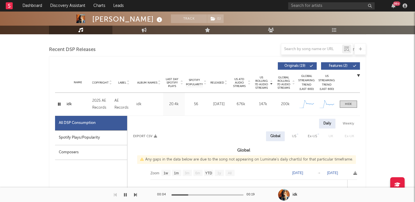
scroll to position [181, 0]
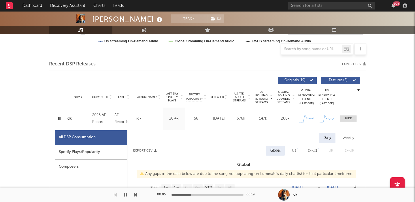
click at [223, 96] on span "Released" at bounding box center [217, 96] width 14 height 3
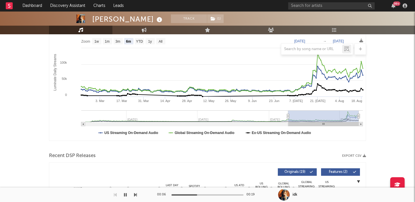
scroll to position [42, 0]
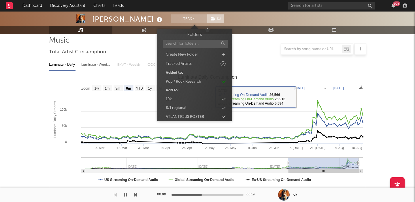
click at [207, 20] on span "( 1 )" at bounding box center [215, 18] width 17 height 9
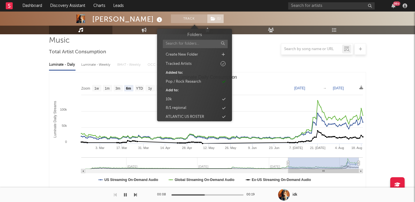
click at [207, 20] on span "( 1 )" at bounding box center [215, 18] width 17 height 9
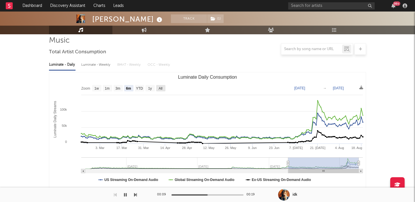
click at [162, 90] on text "All" at bounding box center [160, 88] width 4 height 4
select select "All"
type input "2023-09-17"
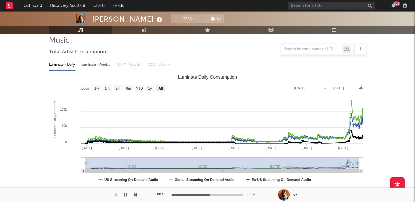
scroll to position [0, 0]
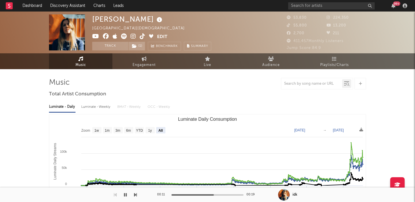
click at [133, 35] on icon at bounding box center [132, 36] width 5 height 6
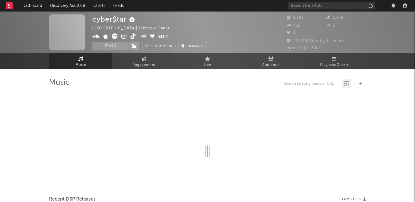
select select "1w"
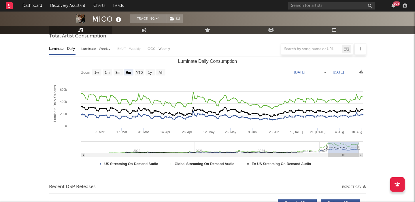
scroll to position [56, 0]
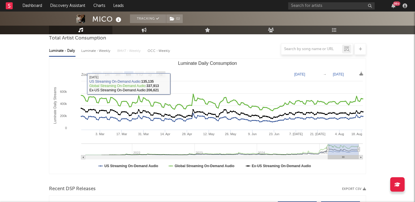
click at [160, 74] on text "All" at bounding box center [160, 75] width 4 height 4
select select "All"
type input "[DATE]"
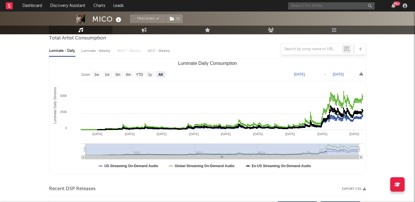
click at [303, 9] on input "text" at bounding box center [331, 5] width 86 height 7
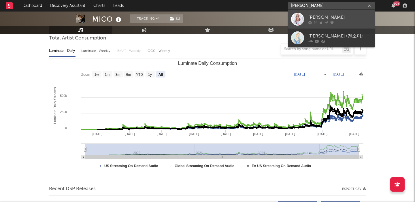
type input "jeon somi"
click at [336, 14] on link "JEON SOMI" at bounding box center [331, 19] width 86 height 19
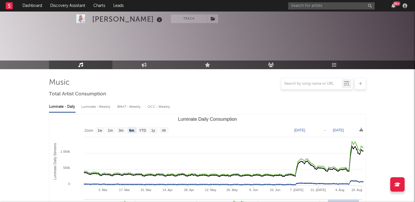
scroll to position [57, 0]
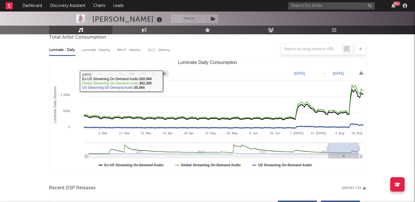
click at [164, 74] on text "All" at bounding box center [164, 74] width 4 height 4
select select "All"
type input "2021-03-31"
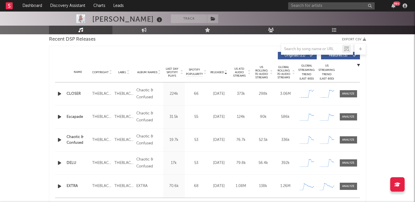
scroll to position [205, 0]
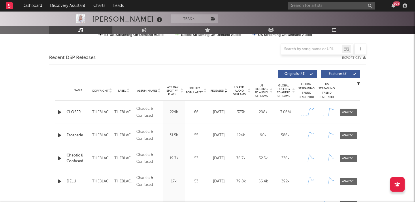
click at [338, 71] on button "Features ( 5 )" at bounding box center [340, 73] width 39 height 7
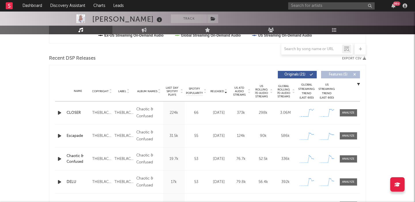
scroll to position [205, 0]
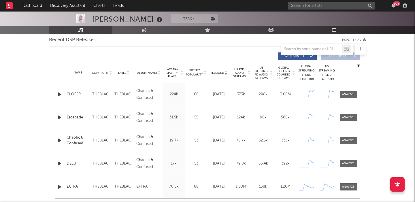
click at [221, 71] on span "Released" at bounding box center [217, 72] width 14 height 3
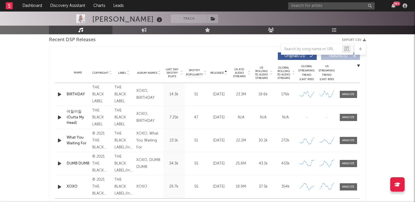
click at [221, 71] on span "Released" at bounding box center [217, 72] width 14 height 3
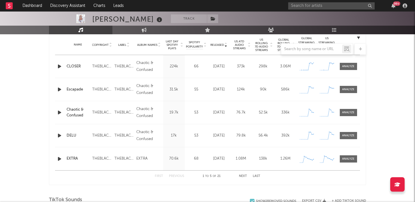
scroll to position [249, 0]
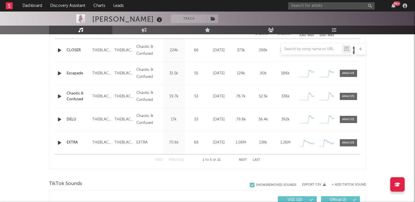
click at [241, 158] on div "First Previous 1 to 5 of 21 Next Last" at bounding box center [207, 159] width 105 height 11
click at [242, 159] on button "Next" at bounding box center [243, 159] width 8 height 3
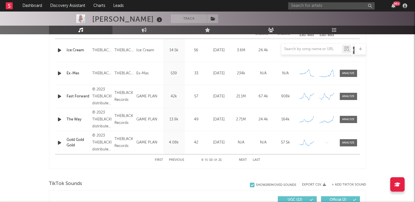
click at [242, 159] on button "Next" at bounding box center [243, 159] width 8 height 3
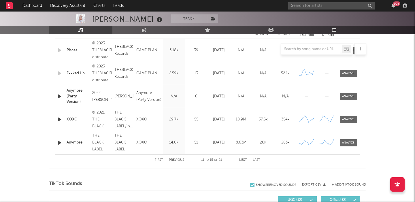
click at [242, 159] on button "Next" at bounding box center [243, 159] width 8 height 3
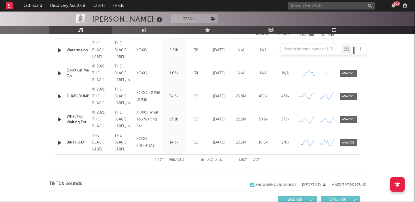
click at [242, 159] on button "Next" at bounding box center [243, 159] width 8 height 3
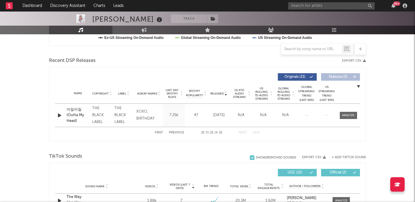
scroll to position [133, 0]
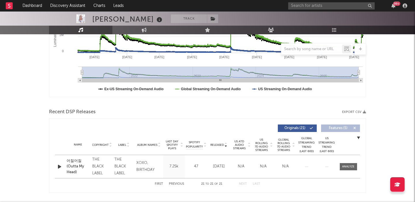
click at [178, 182] on button "Previous" at bounding box center [176, 183] width 15 height 3
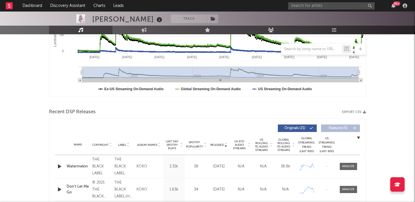
click at [178, 182] on div "Last Day Spotify Plays 1.63k" at bounding box center [174, 189] width 22 height 23
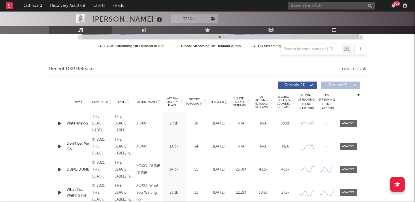
scroll to position [254, 0]
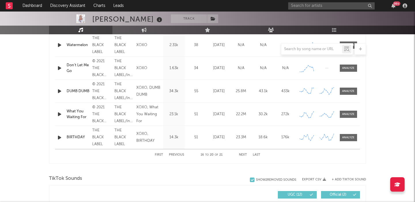
click at [175, 154] on button "Previous" at bounding box center [176, 154] width 15 height 3
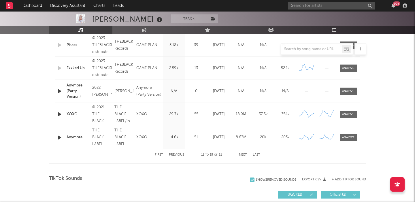
click at [175, 154] on button "Previous" at bounding box center [176, 154] width 15 height 3
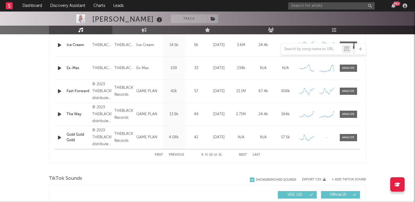
click at [175, 154] on button "Previous" at bounding box center [176, 154] width 15 height 3
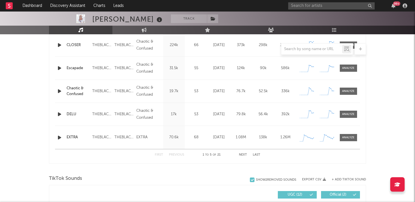
click at [175, 154] on button "Previous" at bounding box center [176, 154] width 15 height 3
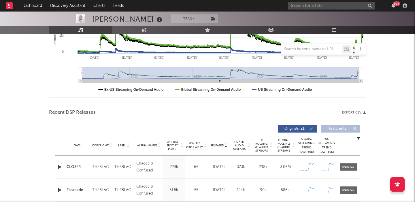
scroll to position [0, 0]
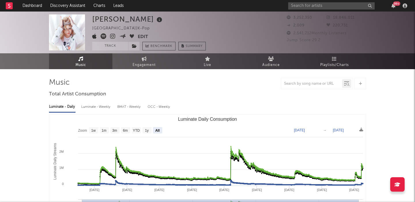
click at [112, 37] on icon at bounding box center [112, 36] width 5 height 6
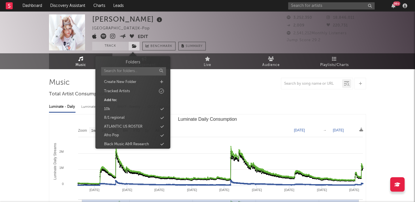
click at [134, 47] on icon at bounding box center [134, 46] width 5 height 4
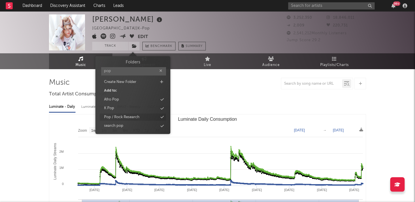
click at [137, 116] on div "Pop / Rock Research" at bounding box center [121, 117] width 35 height 6
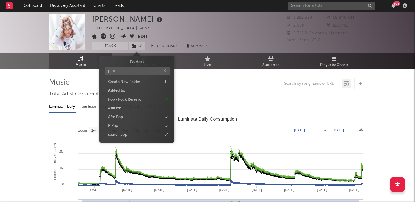
click at [133, 70] on input "pop" at bounding box center [137, 71] width 65 height 8
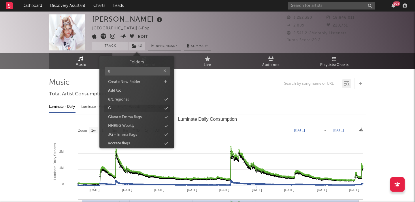
type input "g"
click at [140, 109] on div "G" at bounding box center [137, 108] width 66 height 7
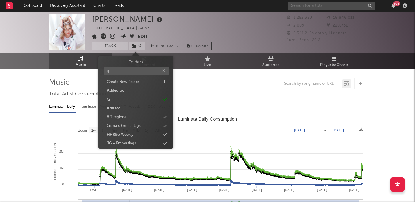
click at [301, 4] on input "text" at bounding box center [331, 5] width 86 height 7
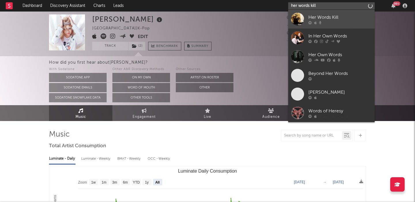
type input "her words kill"
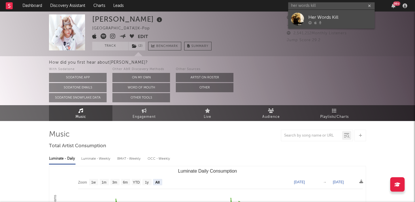
click at [318, 15] on div "Her Words Kill" at bounding box center [339, 17] width 63 height 7
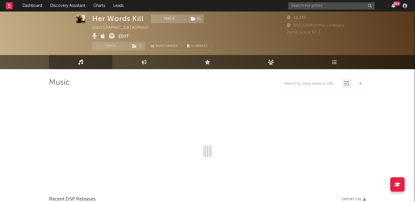
select select "1w"
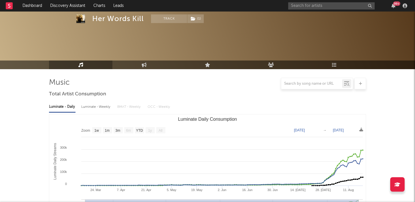
scroll to position [200, 0]
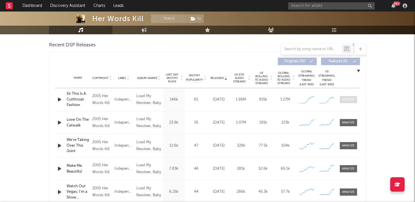
click at [345, 100] on div at bounding box center [348, 99] width 12 height 4
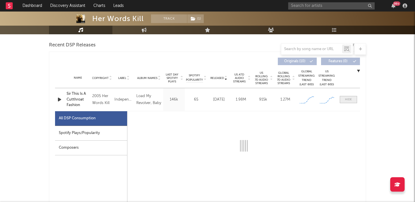
select select "1w"
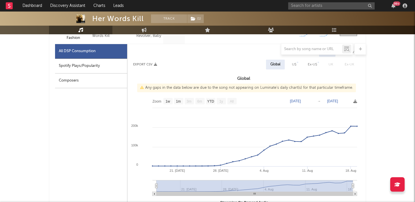
scroll to position [262, 0]
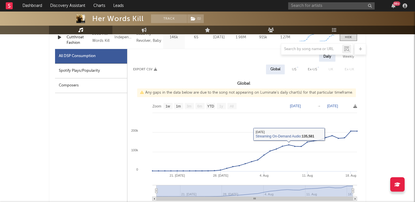
click at [297, 71] on div "US" at bounding box center [293, 69] width 13 height 10
select select "1w"
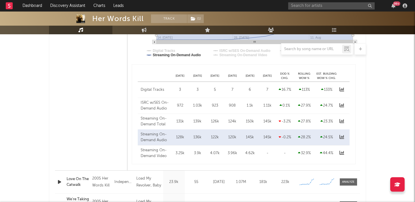
scroll to position [246, 0]
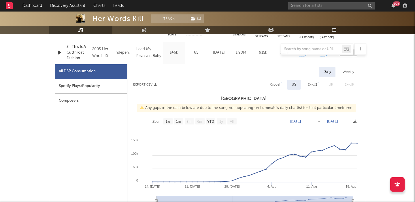
click at [273, 83] on div "Global" at bounding box center [275, 84] width 10 height 7
select select "1w"
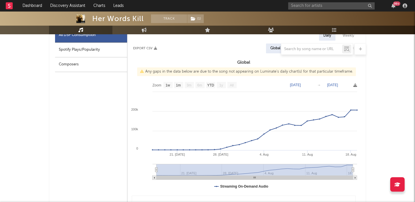
scroll to position [395, 0]
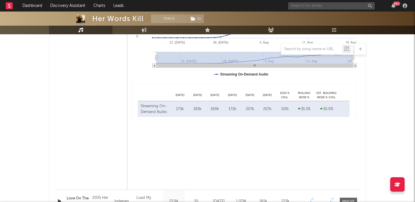
click at [300, 5] on input "text" at bounding box center [331, 5] width 86 height 7
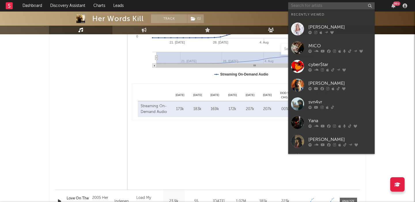
paste input "Yana"
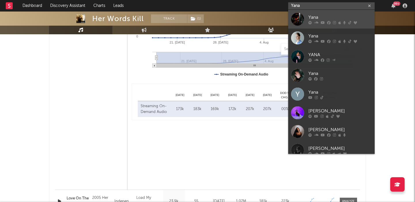
type input "Yana"
click at [339, 24] on link "Yana" at bounding box center [331, 19] width 86 height 19
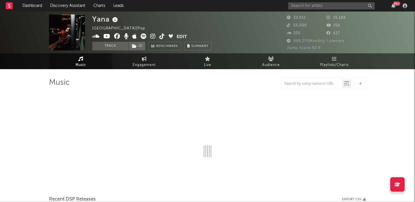
select select "6m"
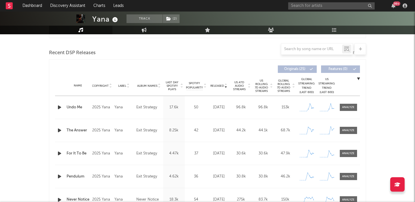
scroll to position [192, 0]
click at [244, 87] on span "US ATD Audio Streams" at bounding box center [239, 85] width 16 height 10
click at [260, 87] on span "US Rolling 7D Audio Streams" at bounding box center [261, 86] width 16 height 14
click at [351, 107] on div at bounding box center [348, 107] width 12 height 4
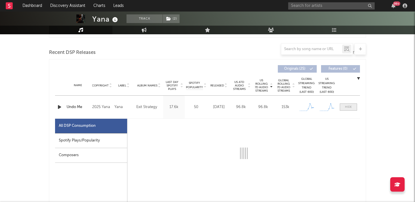
select select "1w"
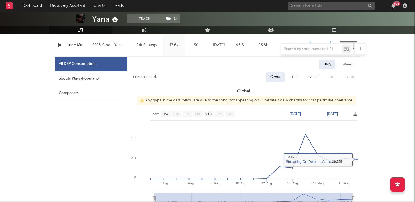
scroll to position [251, 0]
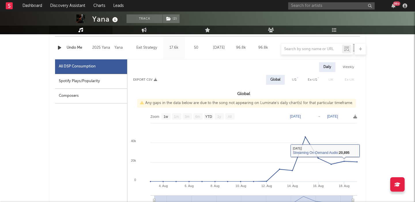
click at [291, 82] on div "US" at bounding box center [293, 80] width 13 height 10
select select "1w"
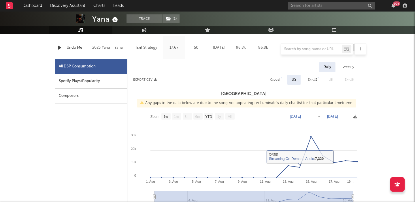
click at [111, 82] on div "Spotify Plays/Popularity" at bounding box center [91, 81] width 72 height 15
select select "1w"
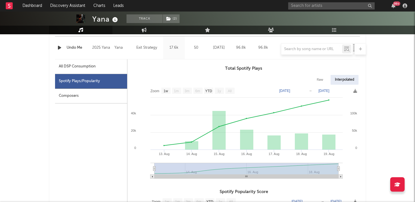
scroll to position [216, 0]
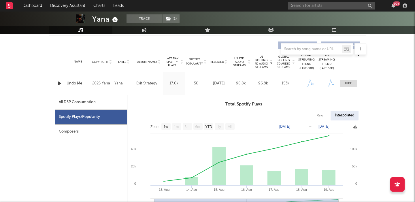
click at [214, 63] on span "Released" at bounding box center [217, 61] width 14 height 3
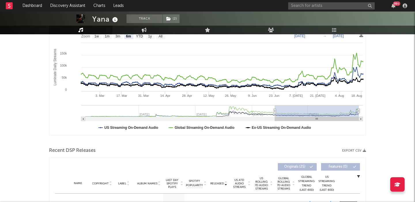
scroll to position [32, 0]
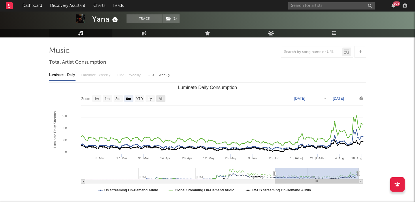
click at [158, 99] on rect "Luminate Daily Consumption" at bounding box center [160, 98] width 9 height 6
select select "All"
type input "2024-01-07"
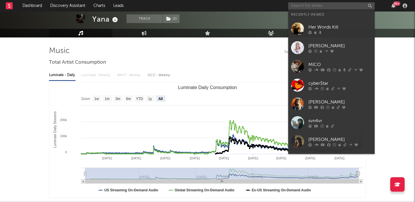
click at [300, 4] on input "text" at bounding box center [331, 5] width 86 height 7
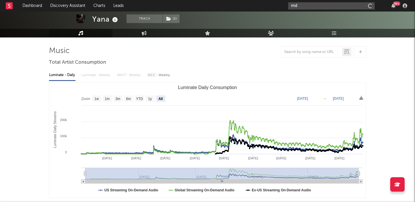
type input "m"
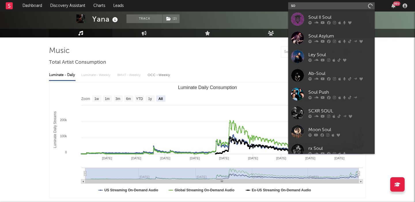
type input "s"
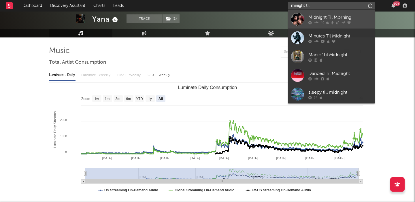
type input "minight til"
click at [331, 18] on div "Midnight Til Morning" at bounding box center [339, 17] width 63 height 7
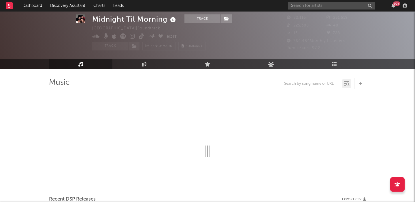
select select "1w"
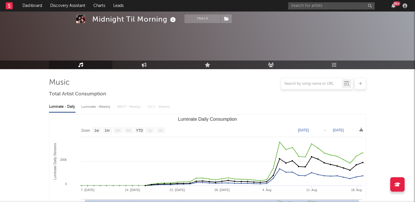
scroll to position [212, 0]
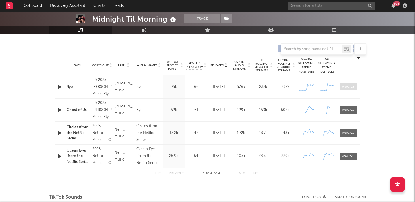
click at [345, 87] on div at bounding box center [348, 87] width 12 height 4
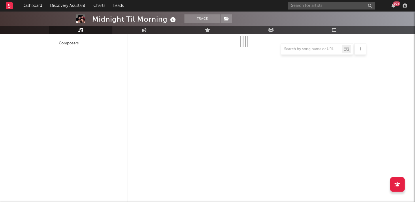
select select "1w"
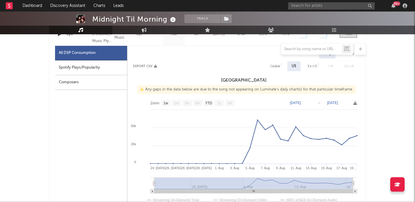
scroll to position [264, 0]
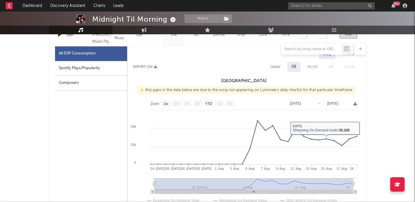
click at [274, 65] on div "Global" at bounding box center [275, 66] width 10 height 7
select select "1w"
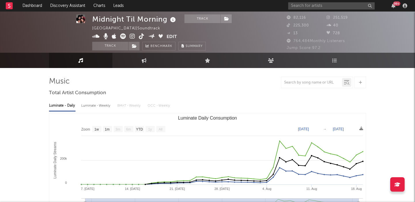
scroll to position [0, 0]
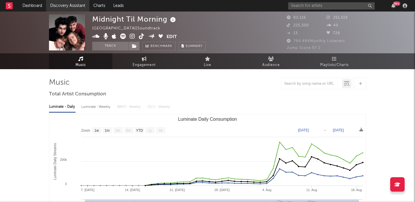
click at [77, 10] on link "Discovery Assistant" at bounding box center [67, 6] width 43 height 12
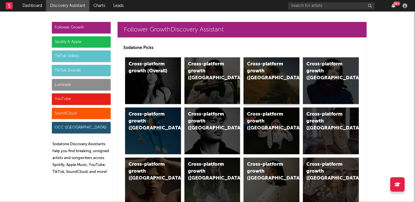
click at [282, 73] on div "Cross-platform growth (US)" at bounding box center [266, 71] width 39 height 21
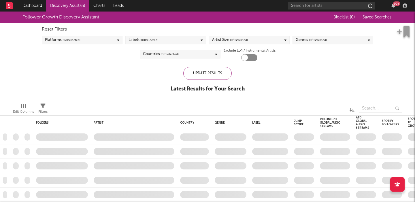
checkbox input "true"
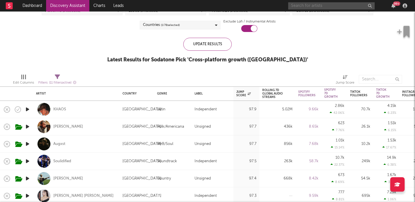
click at [302, 8] on input "text" at bounding box center [331, 5] width 86 height 7
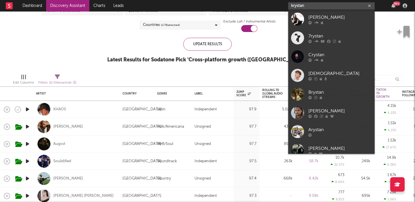
click at [317, 7] on input "krystan" at bounding box center [331, 5] width 86 height 7
paste input "https://www.tiktok.com/@krystynofficial/video/7447265258164522273"
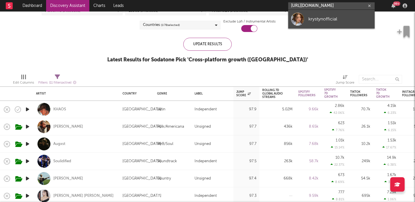
type input "https://www.tiktok.com/@krystynofficial/video/7447265258164522273"
click at [333, 19] on div "krystynofficial" at bounding box center [339, 19] width 63 height 7
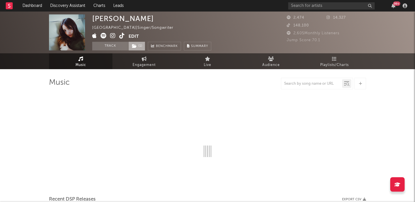
select select "1w"
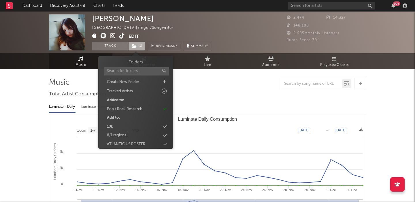
click at [136, 48] on icon at bounding box center [134, 46] width 5 height 4
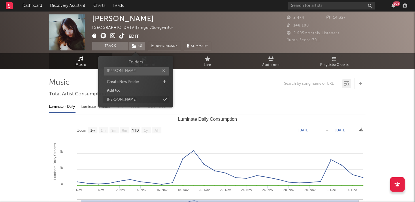
type input "joe"
click at [129, 100] on div "joe" at bounding box center [135, 99] width 66 height 7
click at [106, 16] on div "Krystyn" at bounding box center [123, 18] width 62 height 8
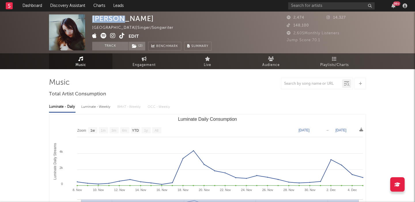
click at [106, 16] on div "Krystyn" at bounding box center [123, 18] width 62 height 8
copy div "Krystyn"
click at [37, 8] on link "Dashboard" at bounding box center [32, 6] width 28 height 12
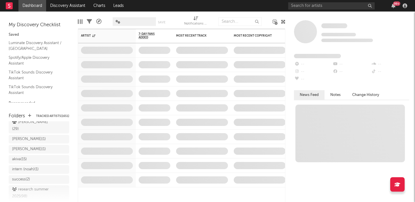
scroll to position [34, 0]
click at [34, 131] on div "jake c ( 29 )" at bounding box center [32, 136] width 41 height 14
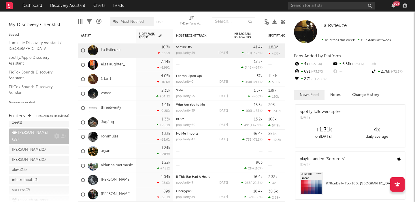
click at [14, 132] on icon at bounding box center [14, 132] width 5 height 4
click at [64, 134] on icon at bounding box center [63, 136] width 5 height 4
click at [43, 133] on div "× ' jake c ' Collaborators Share this URL: https://app.sodatone.com/folders/178…" at bounding box center [207, 101] width 415 height 202
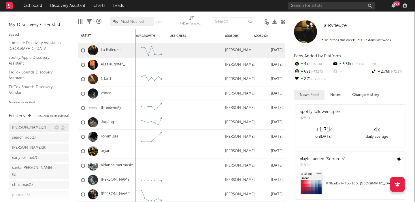
scroll to position [155, 0]
click at [28, 143] on div "joe ( 9 )" at bounding box center [33, 146] width 42 height 7
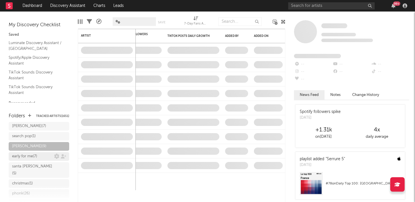
click at [29, 153] on div "early for me ( 7 )" at bounding box center [24, 156] width 25 height 7
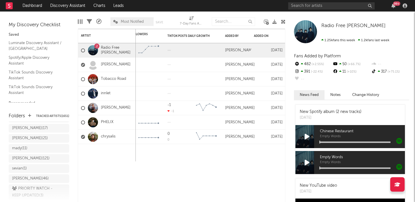
scroll to position [293, 0]
click at [62, 8] on link "Discovery Assistant" at bounding box center [67, 6] width 43 height 12
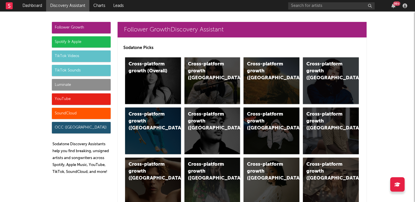
click at [278, 87] on div "Cross-platform growth (US)" at bounding box center [271, 80] width 56 height 47
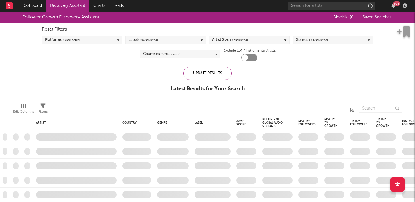
checkbox input "true"
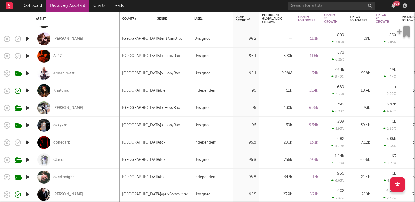
click at [168, 92] on div "Indie" at bounding box center [173, 90] width 32 height 7
select select "1w"
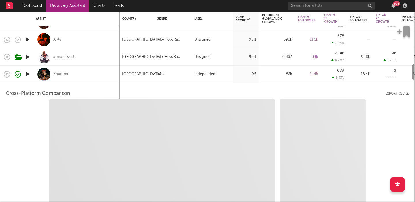
select select "6m"
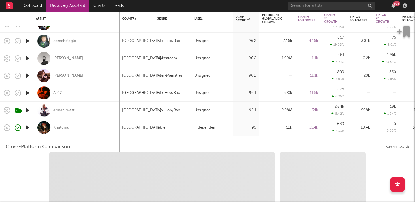
click at [157, 128] on div "Indie" at bounding box center [161, 127] width 9 height 7
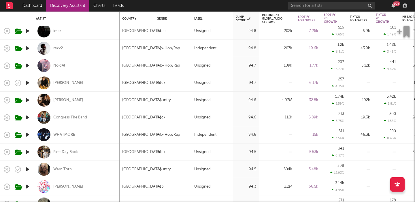
click at [157, 119] on div "Rock" at bounding box center [161, 117] width 9 height 7
select select "1w"
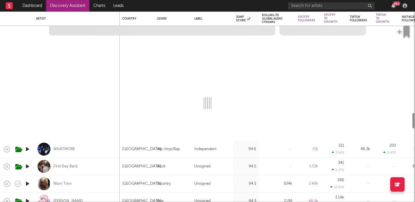
select select "6m"
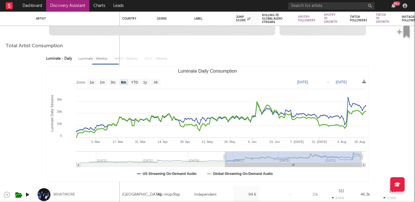
select select "1m"
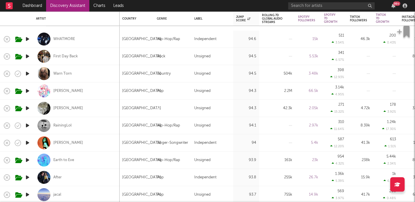
click at [92, 143] on div "[PERSON_NAME]" at bounding box center [76, 142] width 81 height 17
select select "1w"
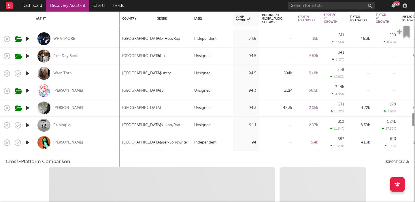
select select "1w"
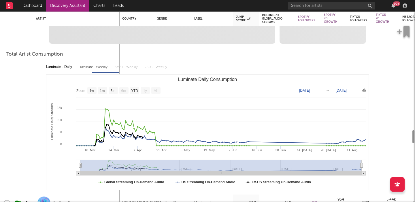
select select "1m"
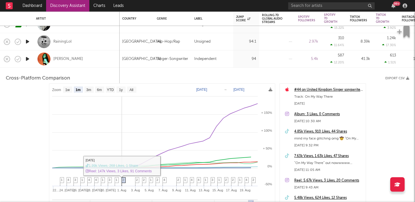
click at [124, 179] on span "2" at bounding box center [123, 179] width 2 height 3
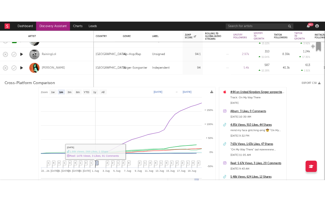
scroll to position [865, 0]
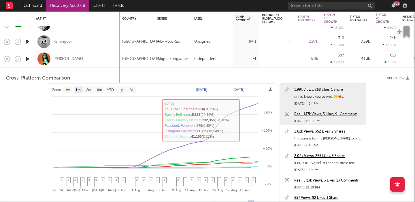
click at [314, 113] on div "Reel: 147k Views, 3 Likes, 91 Comments" at bounding box center [328, 114] width 69 height 7
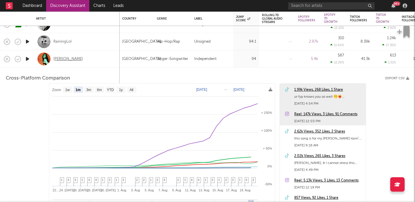
click at [69, 59] on div "[PERSON_NAME]" at bounding box center [68, 58] width 30 height 5
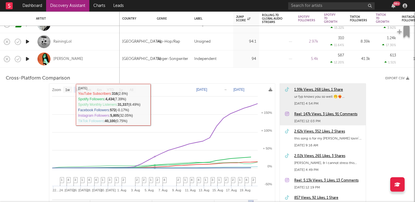
click at [121, 62] on div "[GEOGRAPHIC_DATA]" at bounding box center [136, 58] width 35 height 17
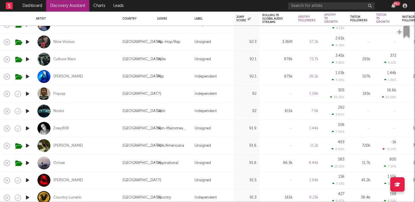
click at [141, 146] on div "[GEOGRAPHIC_DATA]" at bounding box center [141, 145] width 39 height 7
select select "1w"
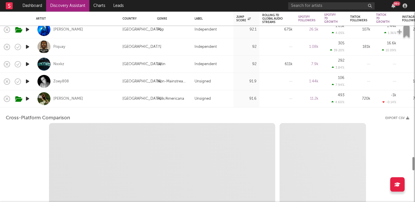
select select "1w"
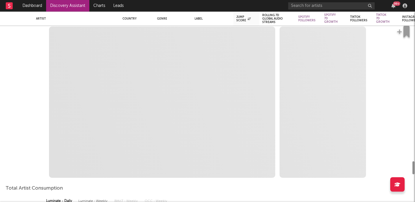
select select "1m"
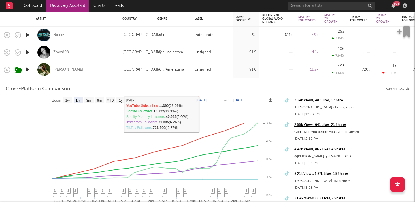
click at [115, 72] on div "Grace Runkle" at bounding box center [76, 69] width 81 height 17
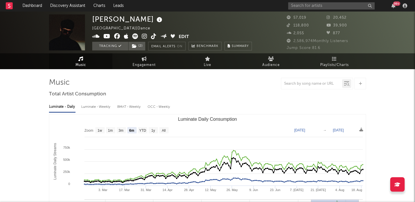
select select "6m"
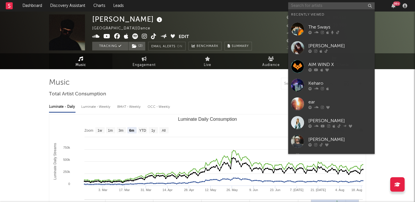
click at [306, 6] on input "text" at bounding box center [331, 5] width 86 height 7
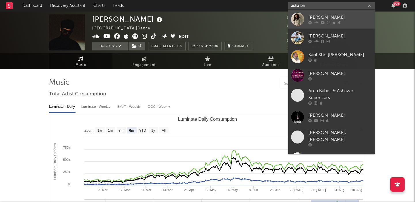
type input "asha ba"
click at [320, 22] on div at bounding box center [339, 22] width 63 height 3
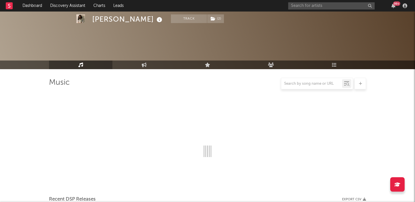
select select "6m"
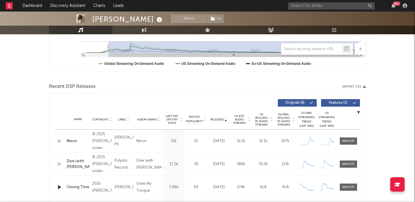
scroll to position [180, 0]
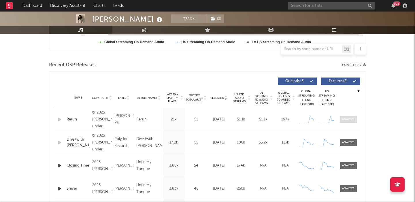
click at [346, 119] on div at bounding box center [348, 119] width 12 height 4
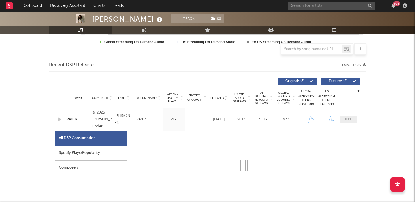
scroll to position [234, 0]
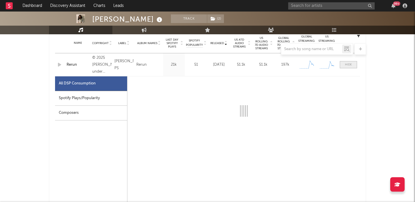
select select "1w"
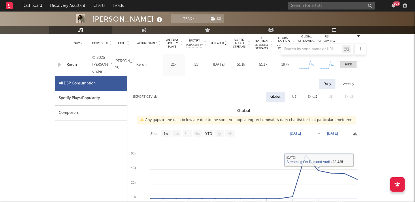
click at [294, 98] on div "US" at bounding box center [294, 96] width 4 height 7
select select "1w"
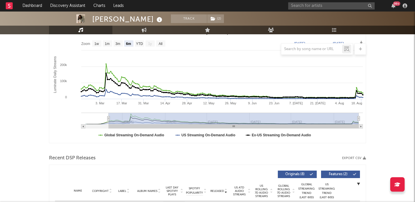
scroll to position [198, 0]
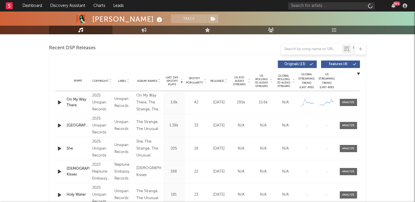
scroll to position [151, 0]
select select "1w"
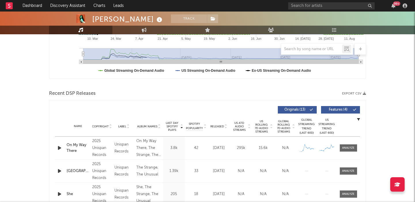
scroll to position [197, 0]
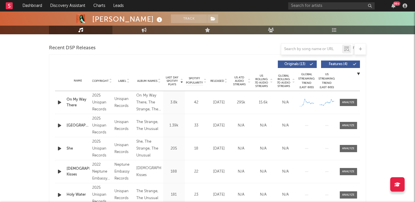
click at [257, 81] on span "US Rolling 7D Audio Streams" at bounding box center [261, 81] width 16 height 14
click at [61, 103] on icon "button" at bounding box center [59, 102] width 6 height 7
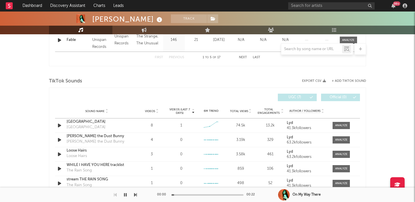
scroll to position [356, 0]
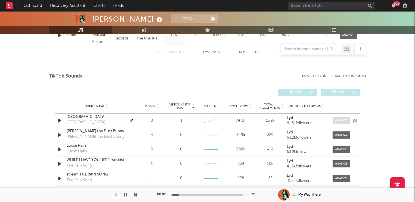
click at [341, 122] on div at bounding box center [341, 120] width 12 height 4
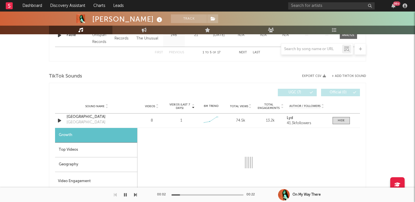
select select "1w"
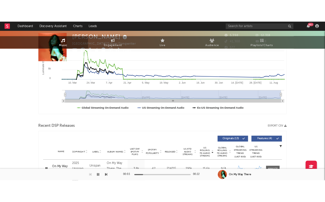
scroll to position [0, 0]
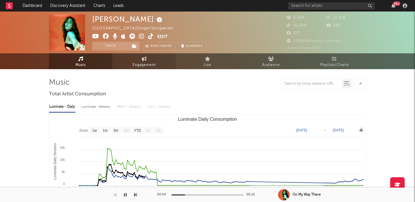
click at [154, 66] on span "Engagement" at bounding box center [143, 65] width 23 height 7
select select "1w"
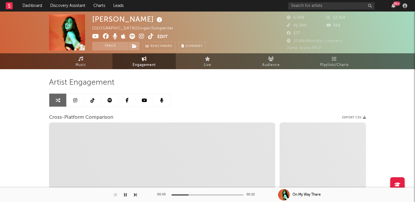
click at [142, 38] on icon at bounding box center [141, 36] width 5 height 6
select select "1m"
